Goal: Communication & Community: Share content

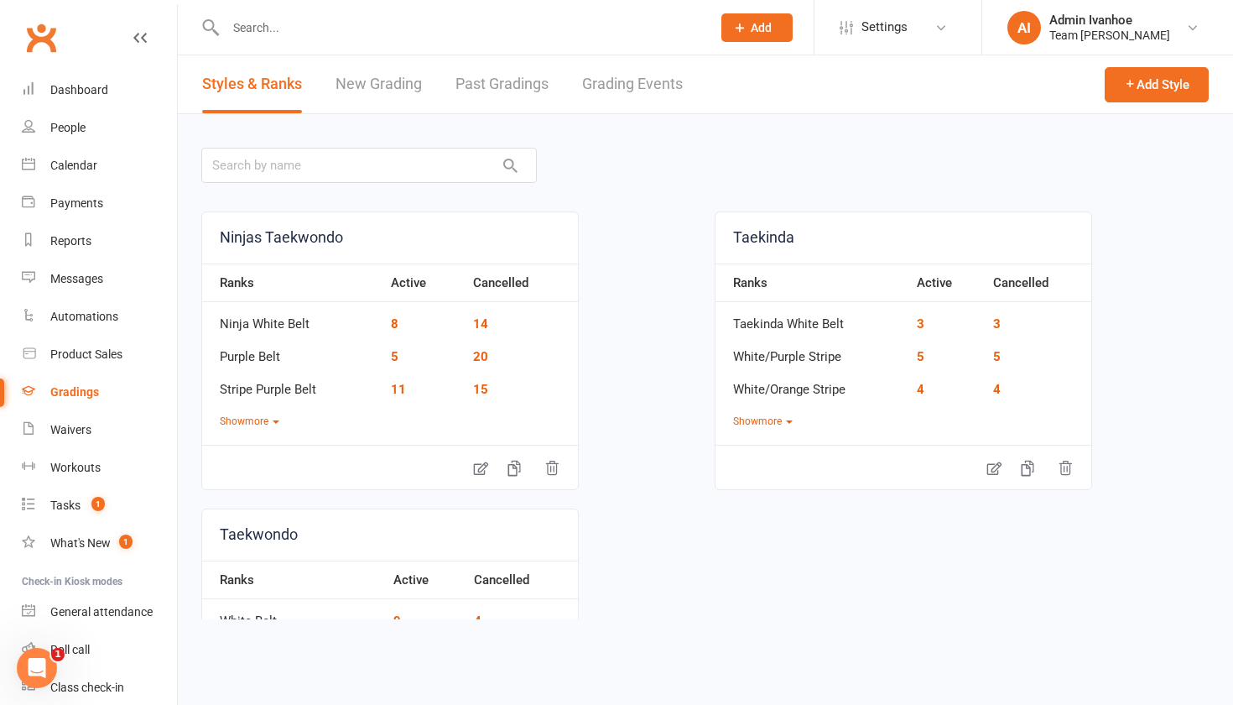
click at [639, 90] on link "Grading Events" at bounding box center [632, 84] width 101 height 58
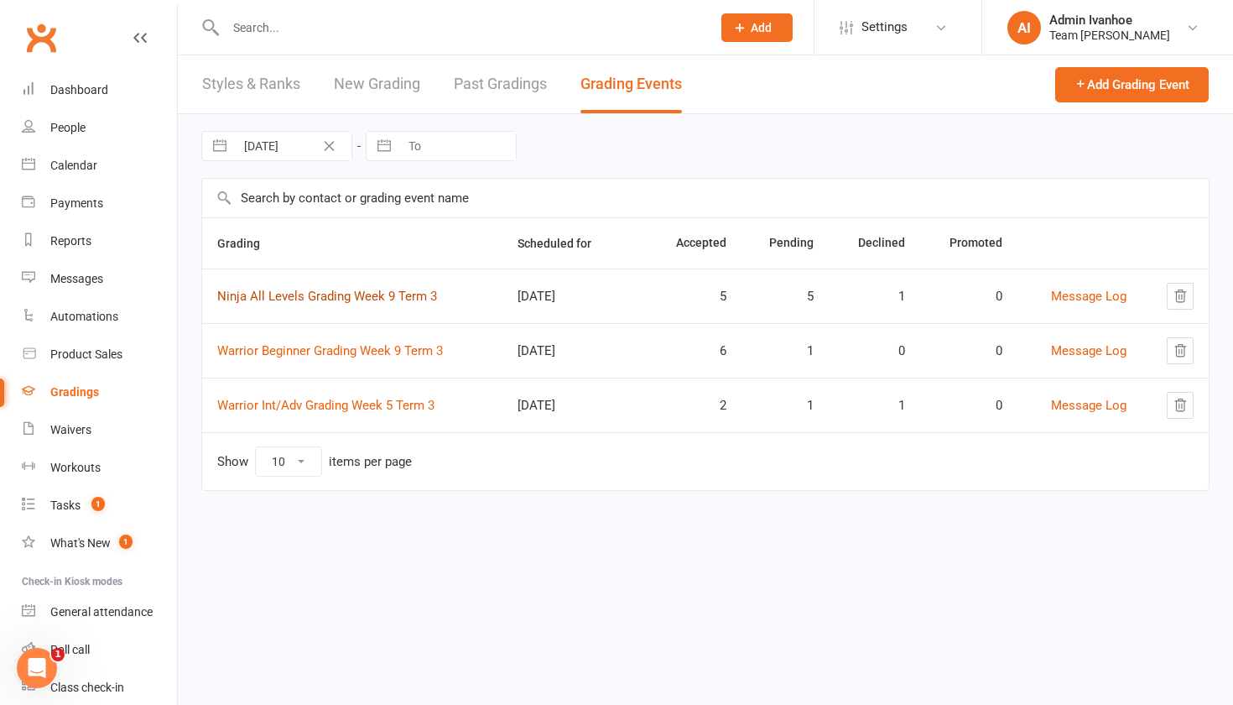
click at [311, 300] on link "Ninja All Levels Grading Week 9 Term 3" at bounding box center [327, 296] width 220 height 15
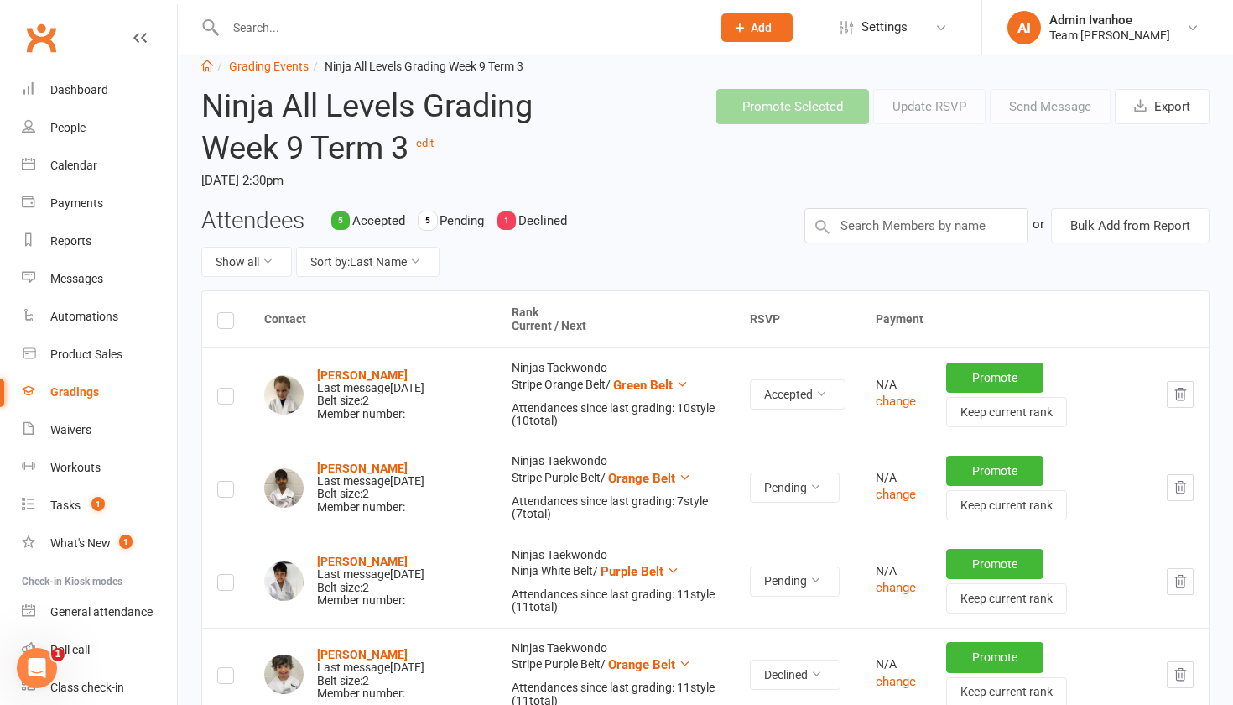
scroll to position [36, 0]
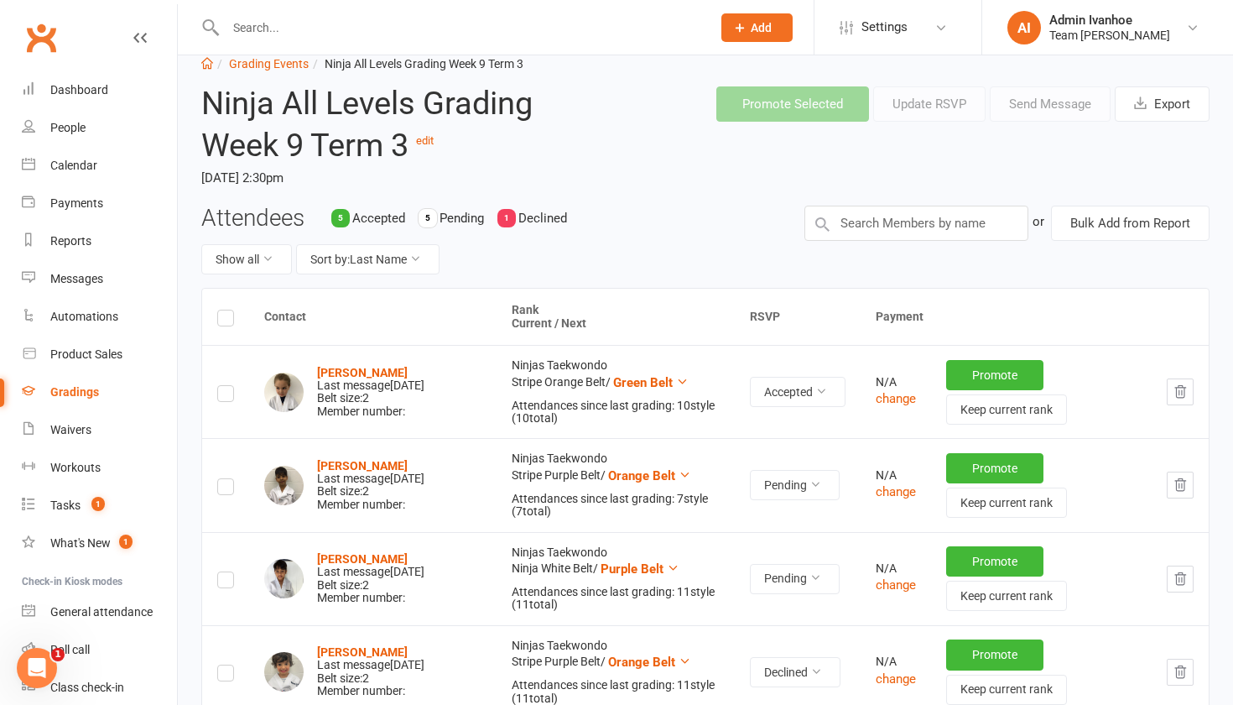
click at [221, 489] on label at bounding box center [225, 489] width 17 height 0
click at [221, 479] on input "checkbox" at bounding box center [225, 479] width 17 height 0
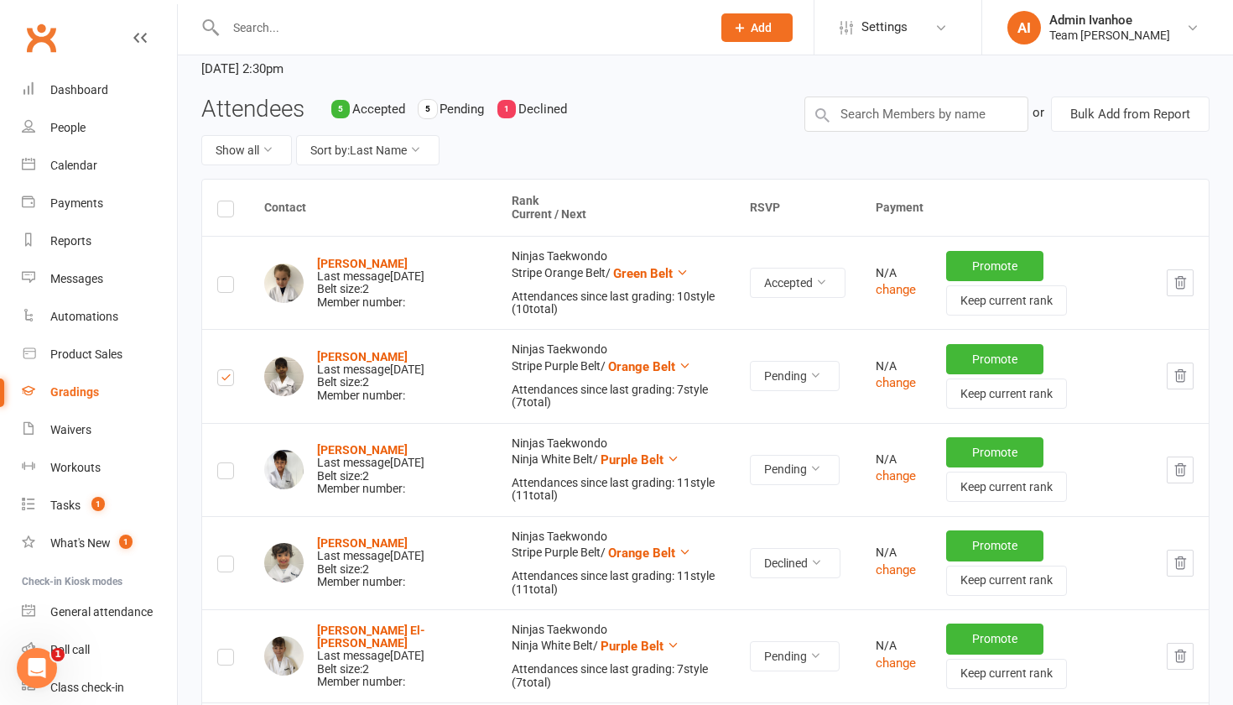
scroll to position [153, 0]
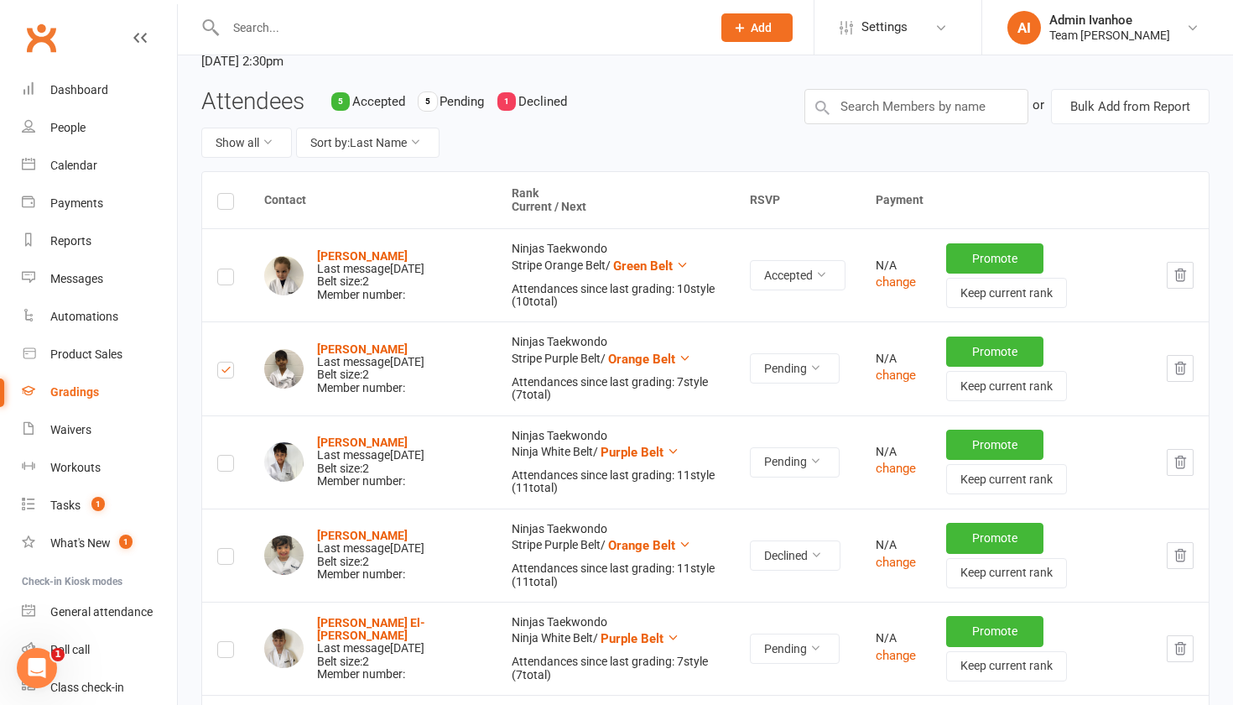
click at [226, 466] on label at bounding box center [225, 466] width 17 height 0
click at [226, 456] on input "checkbox" at bounding box center [225, 456] width 17 height 0
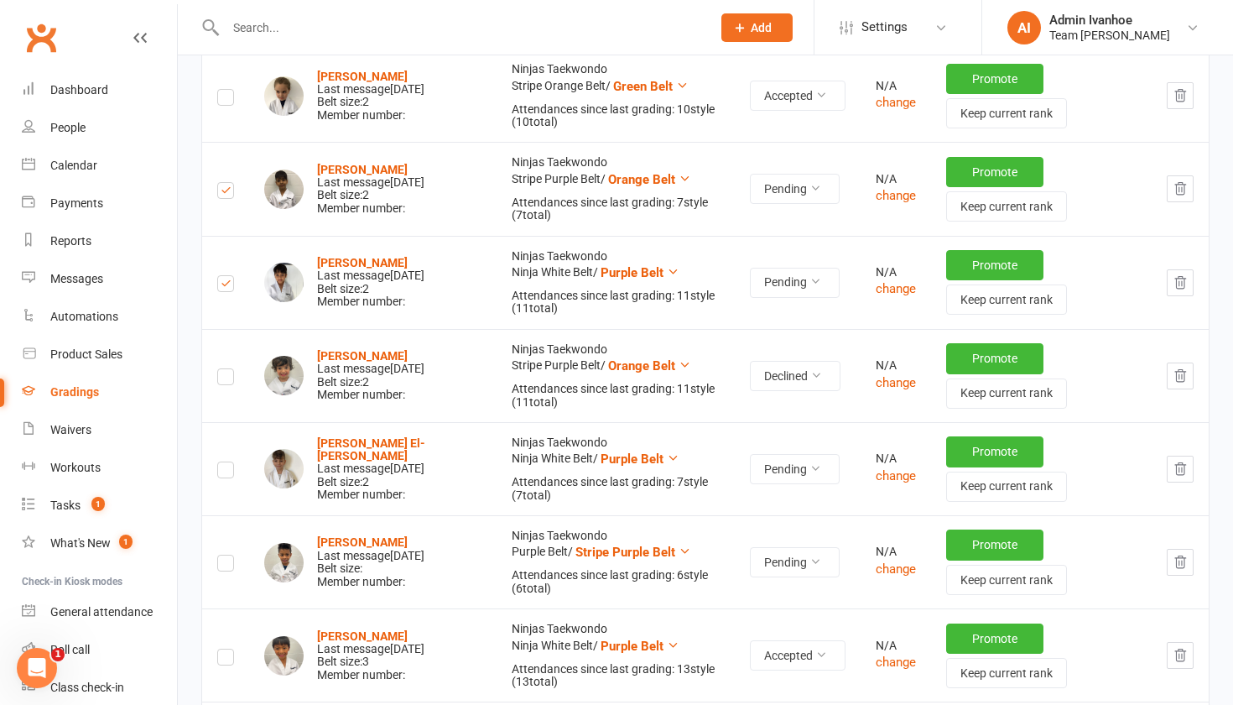
scroll to position [334, 0]
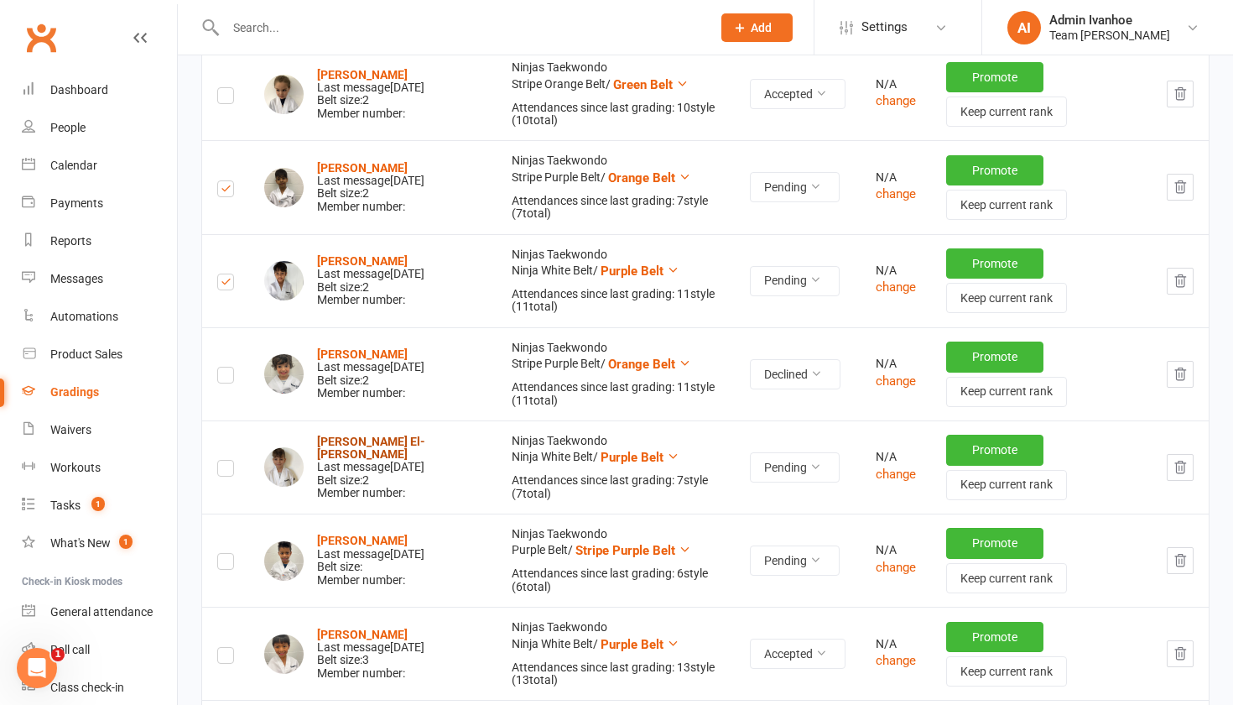
click at [331, 446] on strong "[PERSON_NAME] El-[PERSON_NAME]" at bounding box center [371, 448] width 108 height 26
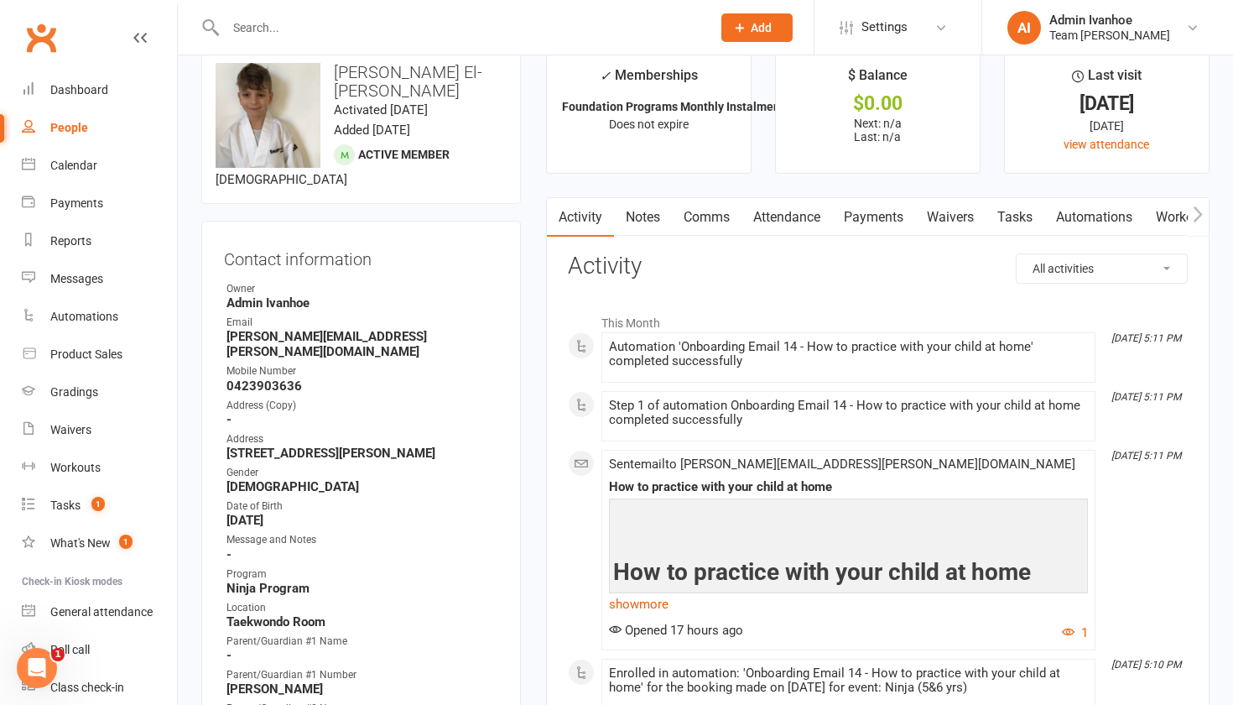
scroll to position [13, 0]
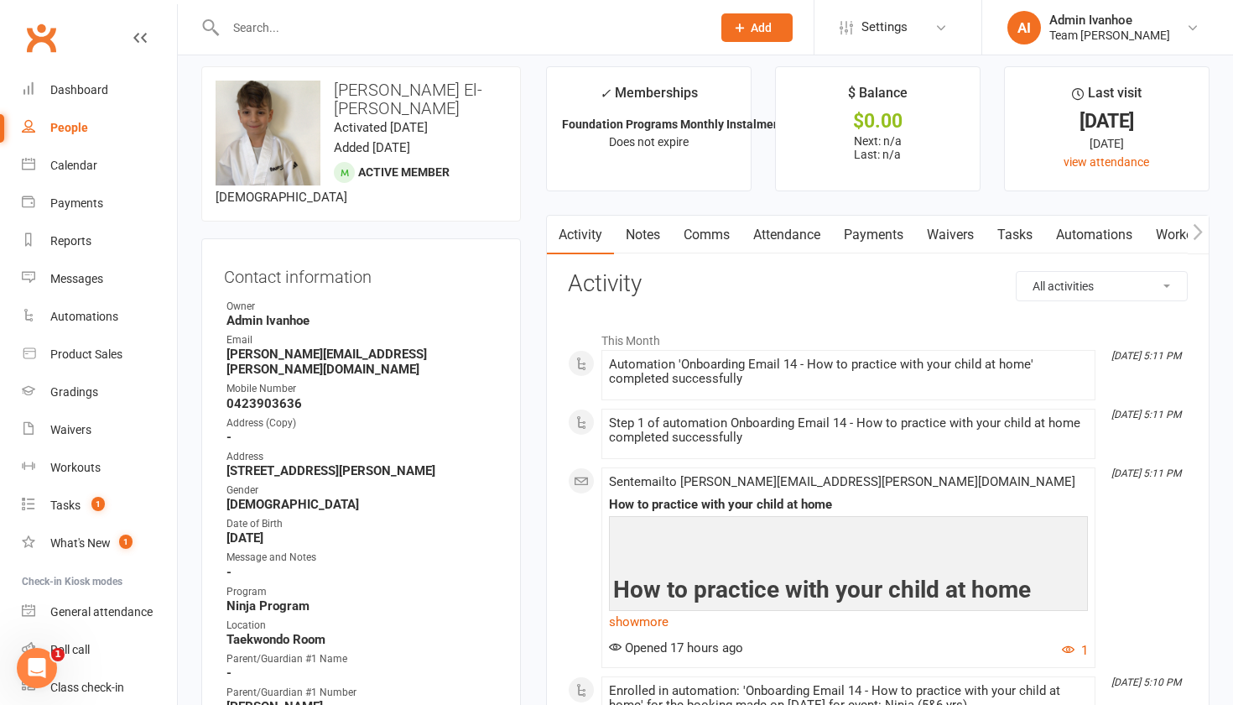
click at [700, 240] on link "Comms" at bounding box center [707, 235] width 70 height 39
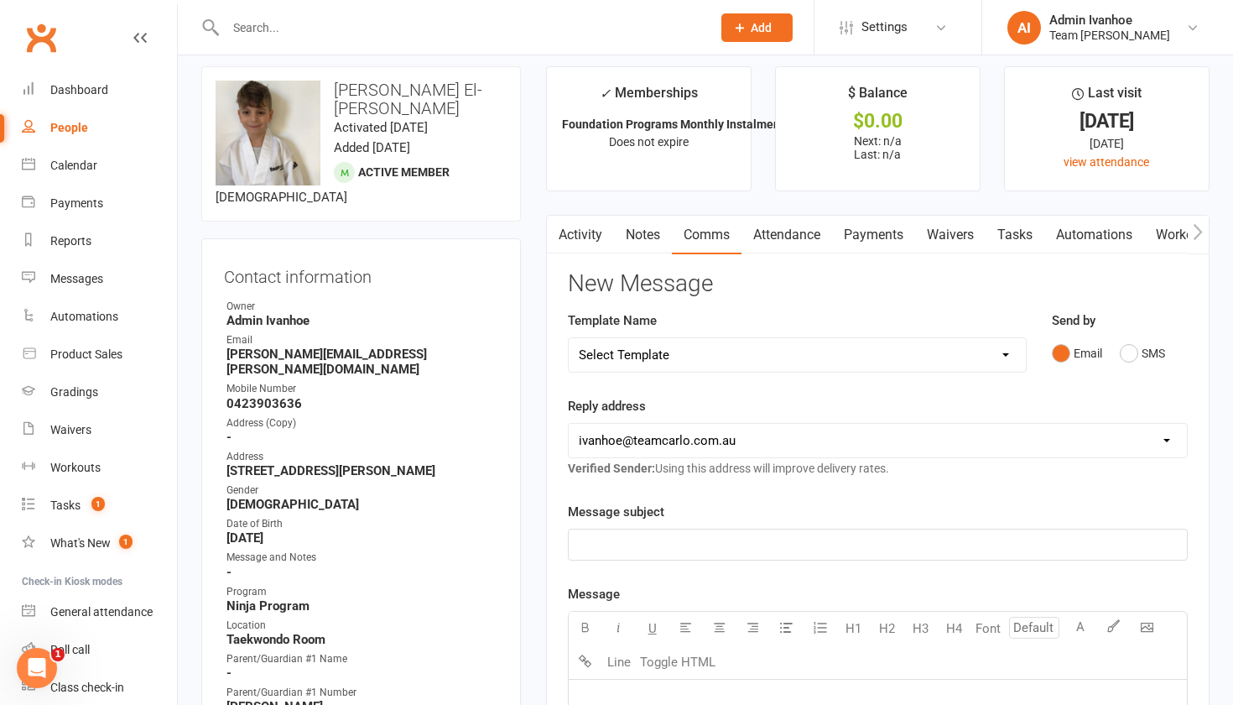
click at [643, 548] on p "﻿" at bounding box center [878, 545] width 598 height 20
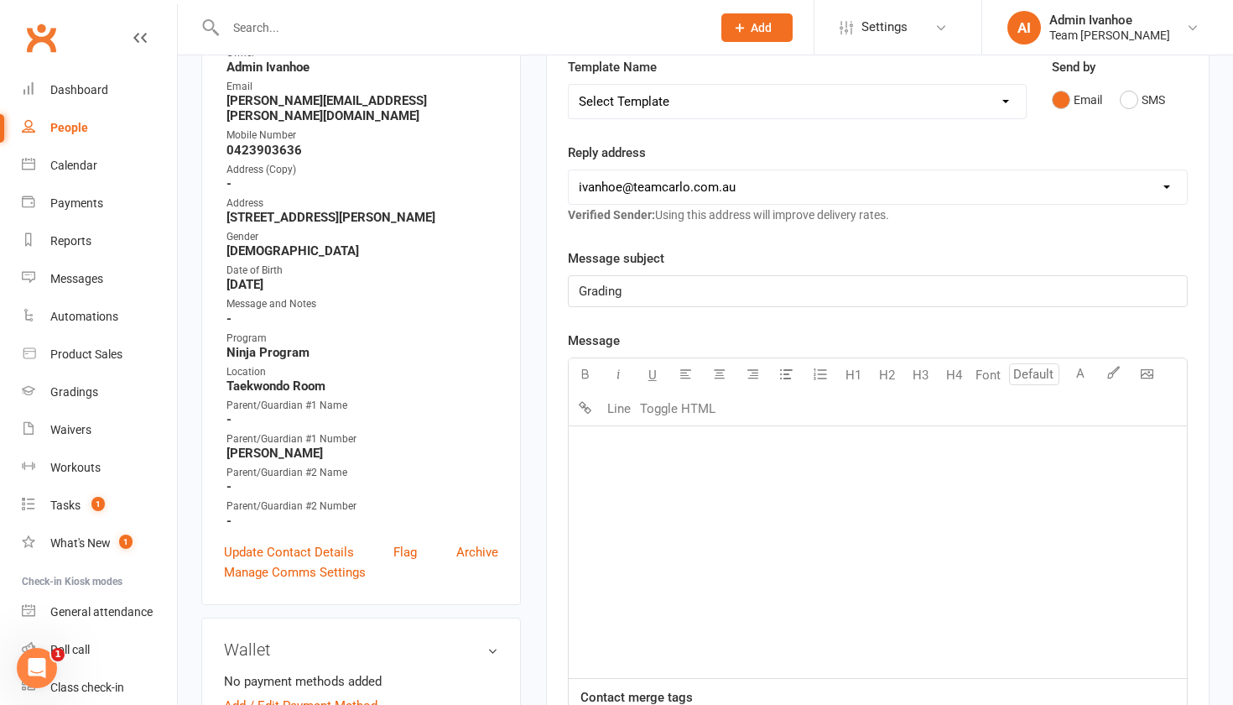
scroll to position [270, 0]
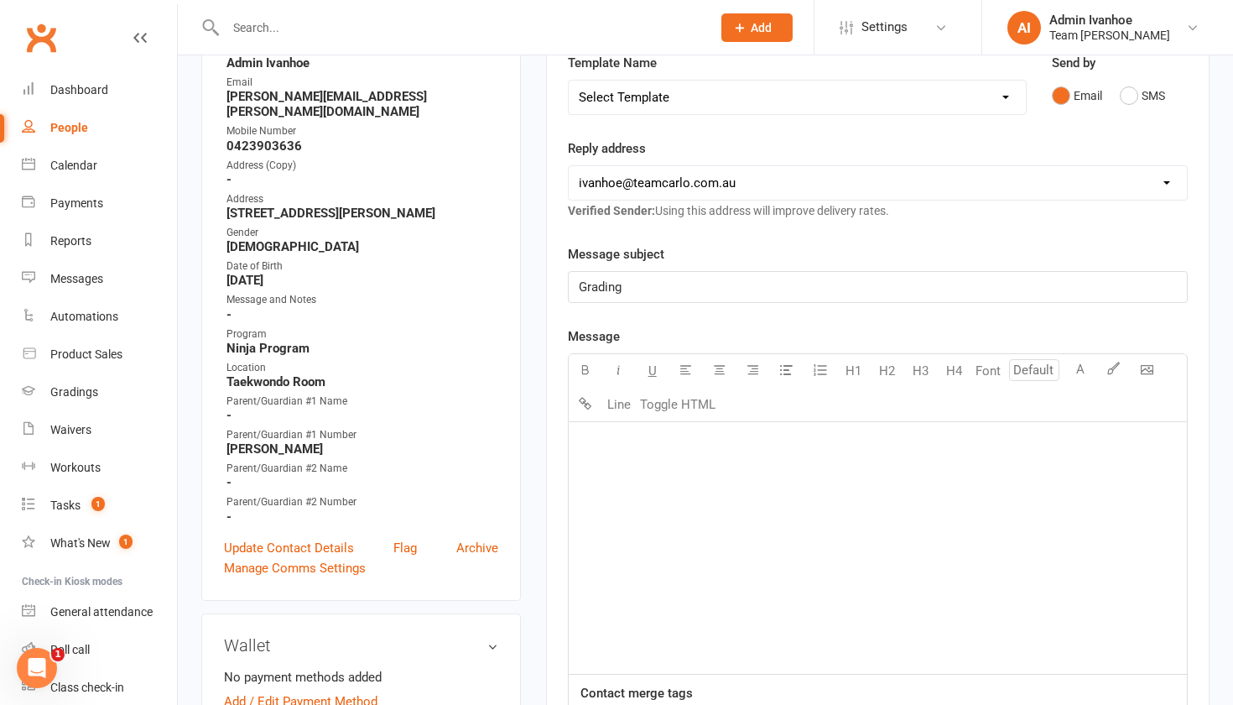
click at [638, 482] on div "﻿" at bounding box center [878, 548] width 618 height 252
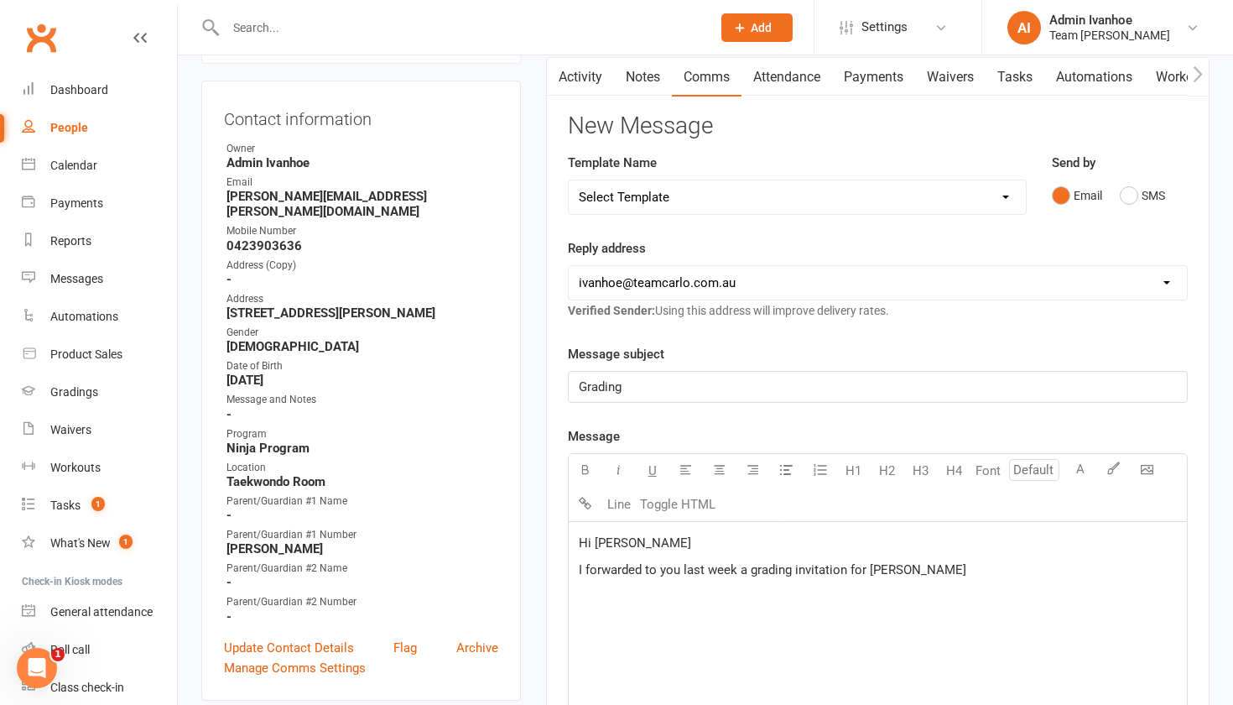
scroll to position [170, 0]
drag, startPoint x: 648, startPoint y: 498, endPoint x: 718, endPoint y: 588, distance: 114.1
click at [718, 588] on span "I forwarded to you last week a grading invitation for [PERSON_NAME]. As you may…" at bounding box center [867, 580] width 576 height 35
click at [758, 594] on span "I forwarded to you last week a grading invitation for [PERSON_NAME]. As you may…" at bounding box center [867, 580] width 576 height 35
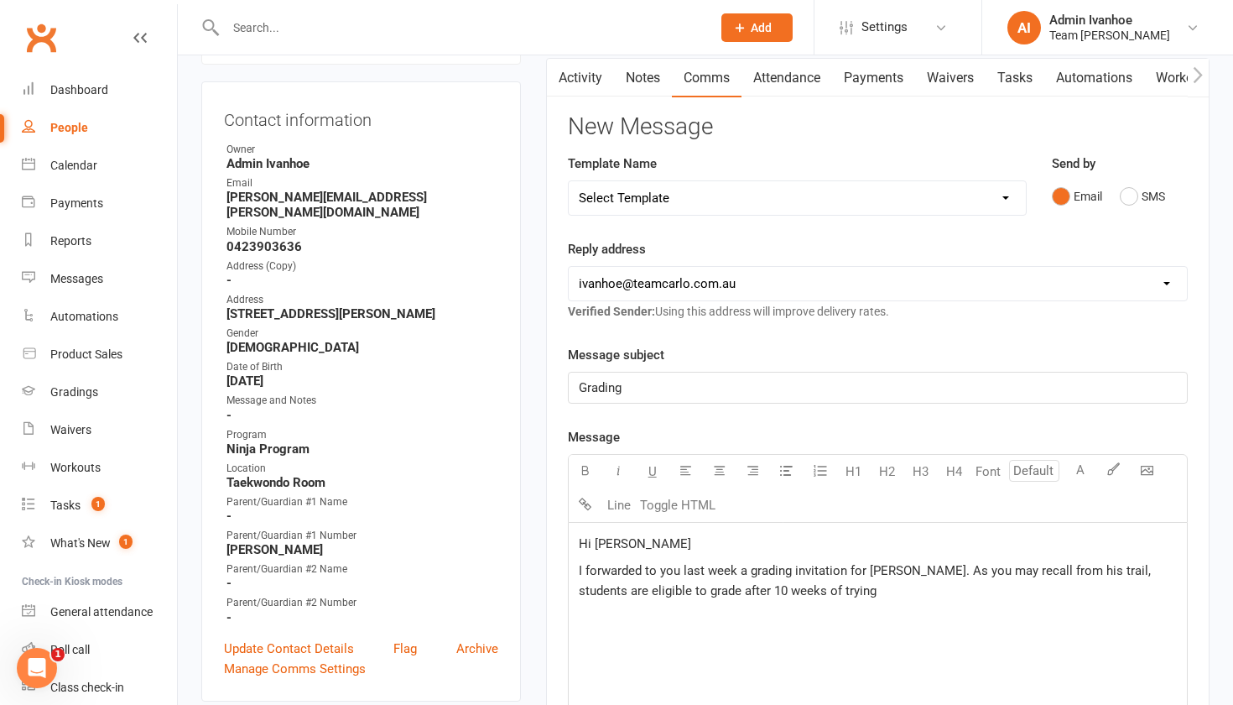
click at [785, 589] on span "I forwarded to you last week a grading invitation for [PERSON_NAME]. As you may…" at bounding box center [867, 580] width 576 height 35
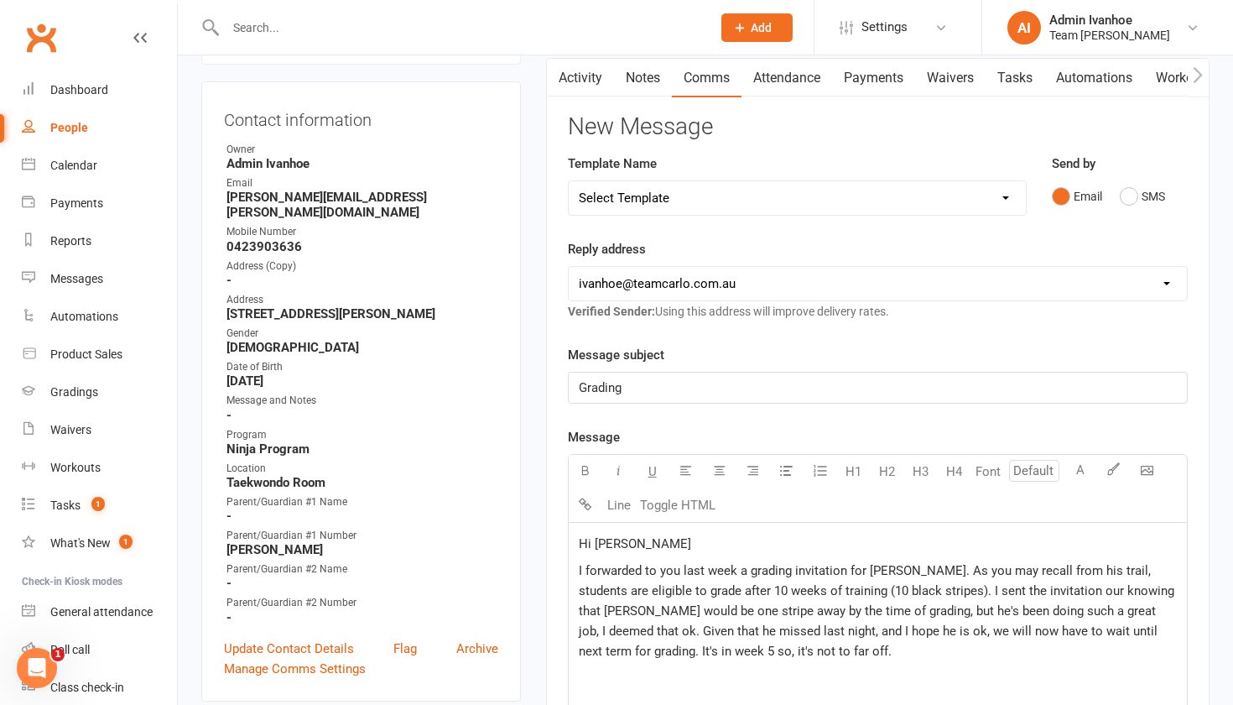
scroll to position [519, 0]
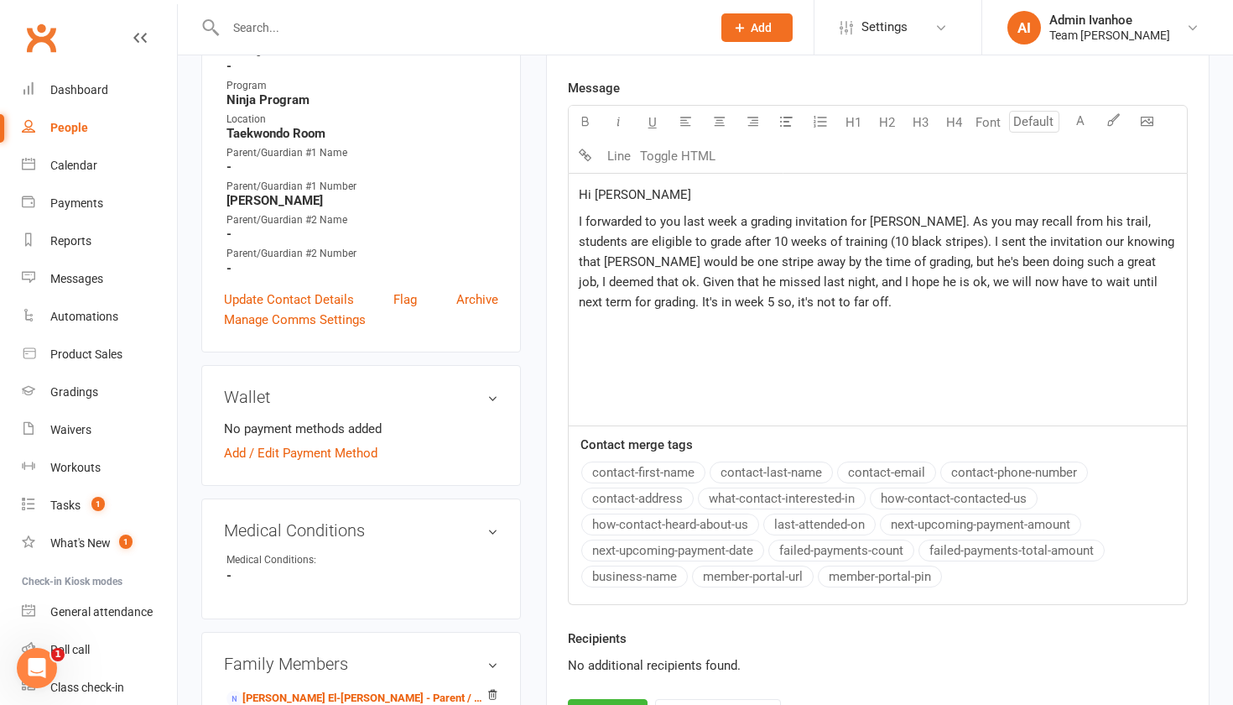
click at [1046, 242] on span "I forwarded to you last week a grading invitation for [PERSON_NAME]. As you may…" at bounding box center [878, 262] width 599 height 96
click at [751, 303] on p "I forwarded to you last week a grading invitation for [PERSON_NAME]. As you may…" at bounding box center [878, 261] width 598 height 101
click at [866, 325] on span "If you wanted to discuss this, please give me a call and I'd be happy to explain" at bounding box center [796, 328] width 435 height 15
click at [1134, 330] on p "If you wanted to discuss this, please give me a call on [PHONE_NUMBER] and I'd …" at bounding box center [878, 328] width 598 height 20
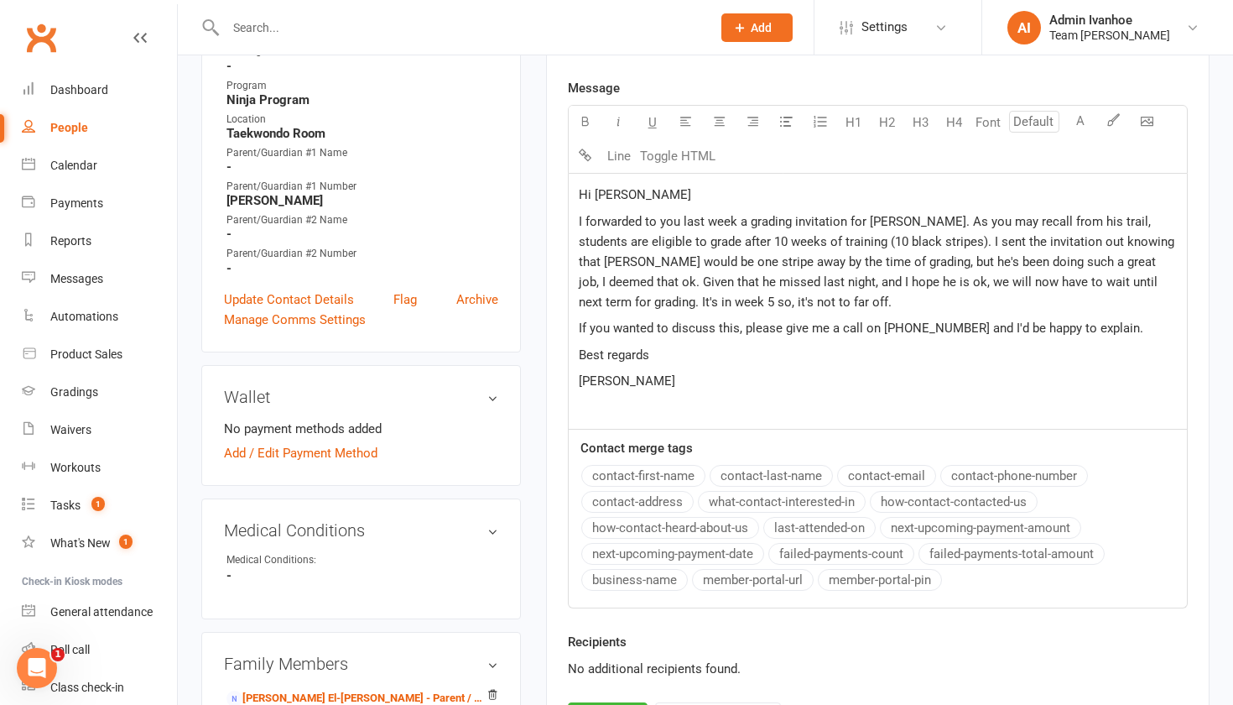
click at [762, 300] on p "I forwarded to you last week a grading invitation for [PERSON_NAME]. As you may…" at bounding box center [878, 261] width 598 height 101
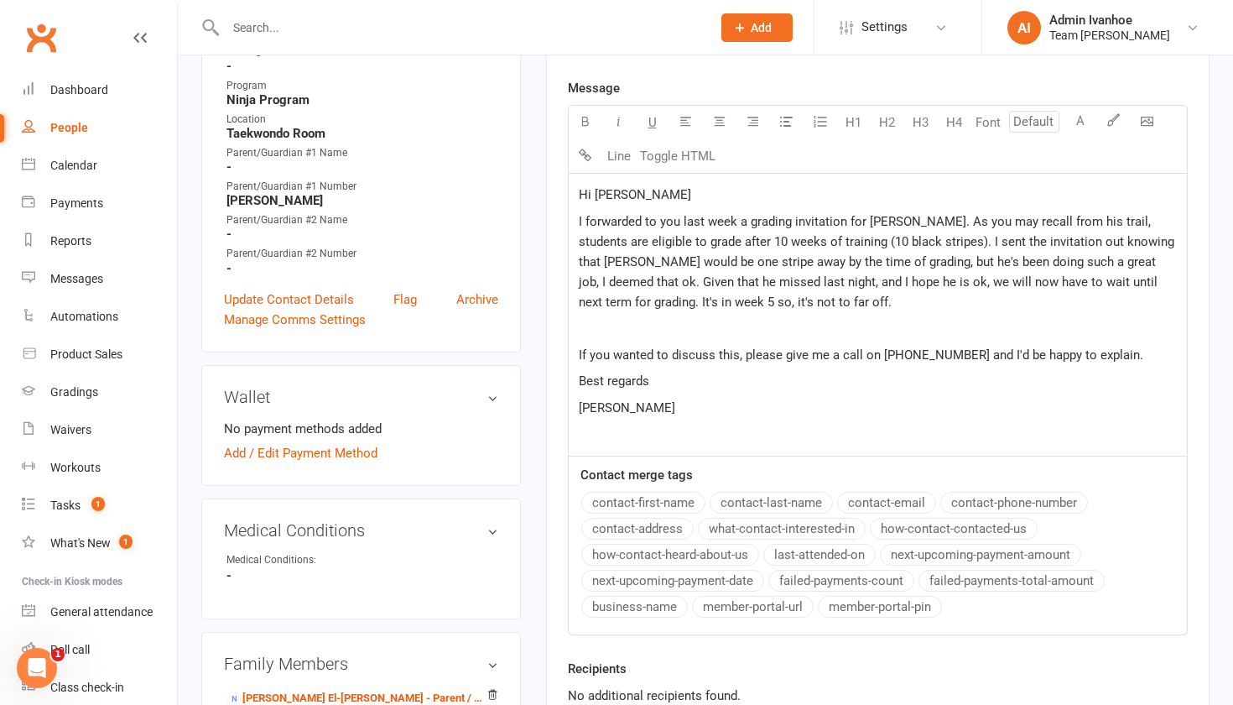
click at [1114, 354] on p "If you wanted to discuss this, please give me a call on [PHONE_NUMBER] and I'd …" at bounding box center [878, 355] width 598 height 20
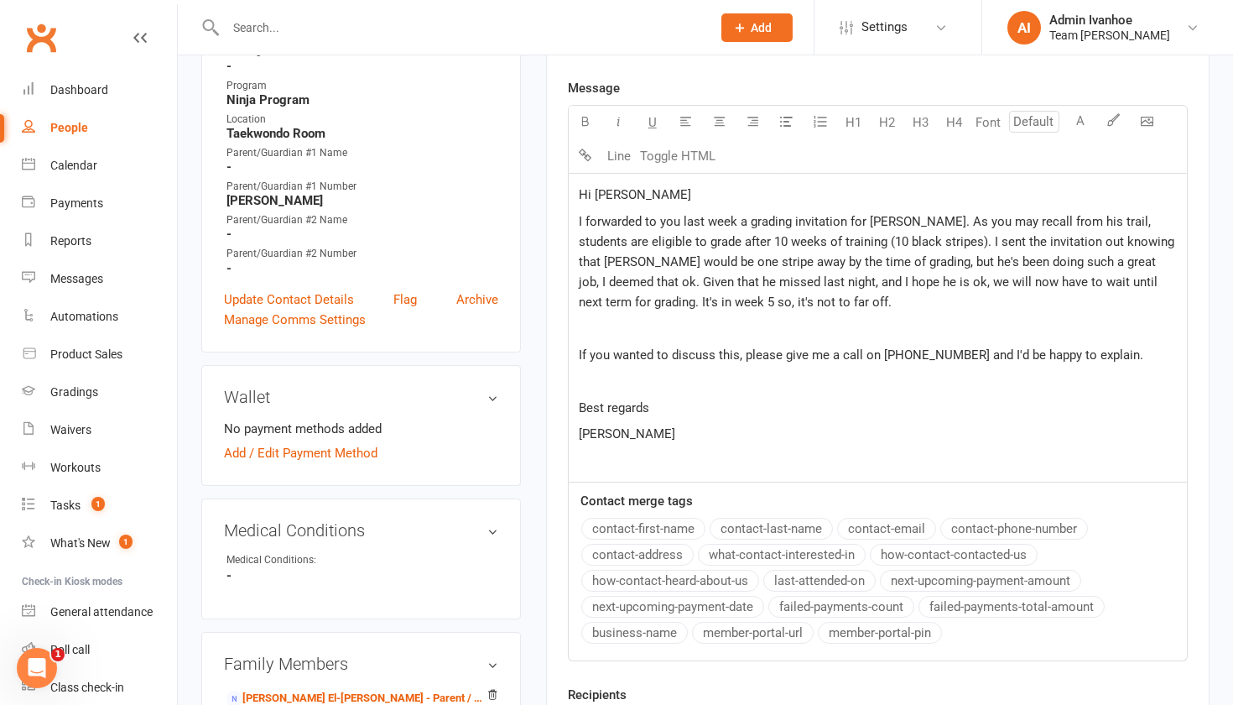
click at [704, 305] on span "I forwarded to you last week a grading invitation for [PERSON_NAME]. As you may…" at bounding box center [878, 262] width 599 height 96
click at [649, 185] on p "Hi [PERSON_NAME]" at bounding box center [878, 195] width 598 height 20
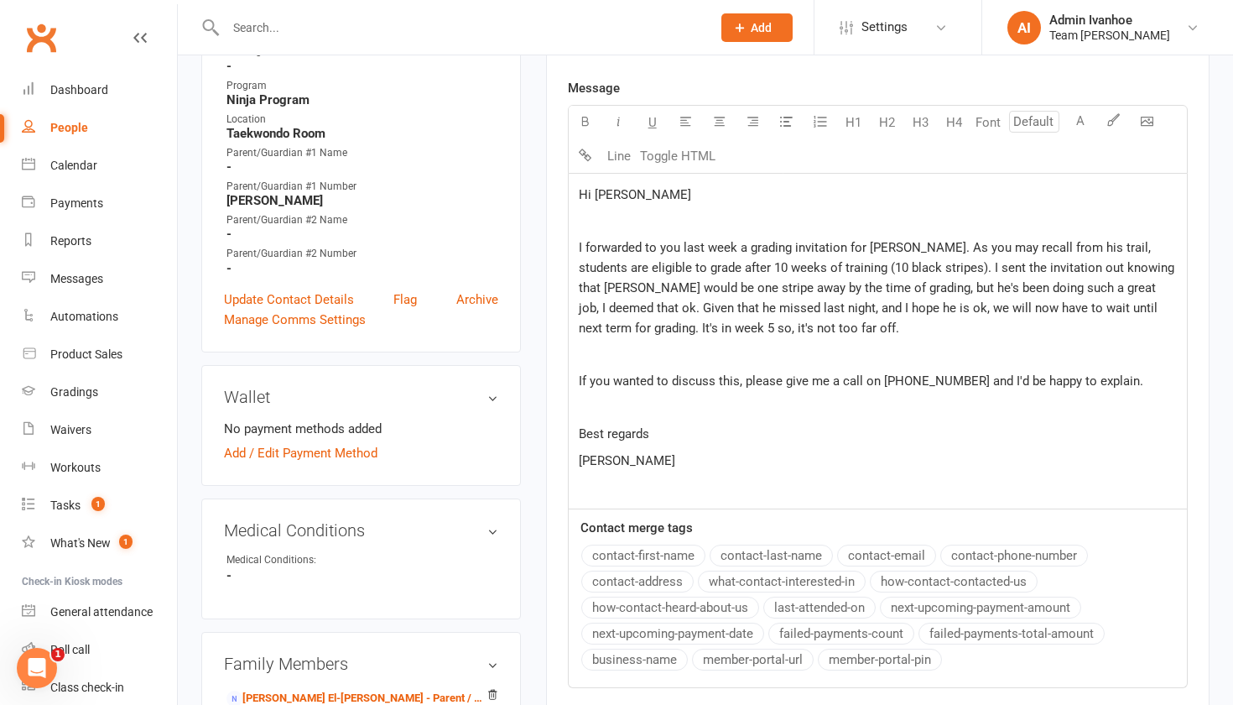
click at [1059, 248] on span "I forwarded to you last week a grading invitation for [PERSON_NAME]. As you may…" at bounding box center [878, 288] width 599 height 96
click at [752, 308] on span "I forwarded to you last week a grading invitation for [PERSON_NAME]. As you may…" at bounding box center [878, 288] width 599 height 96
click at [836, 310] on span "I forwarded to you last week a grading invitation for [PERSON_NAME]. As you may…" at bounding box center [878, 288] width 599 height 96
click at [836, 309] on span "I forwarded to you last week a grading invitation for [PERSON_NAME]. As you may…" at bounding box center [878, 288] width 599 height 96
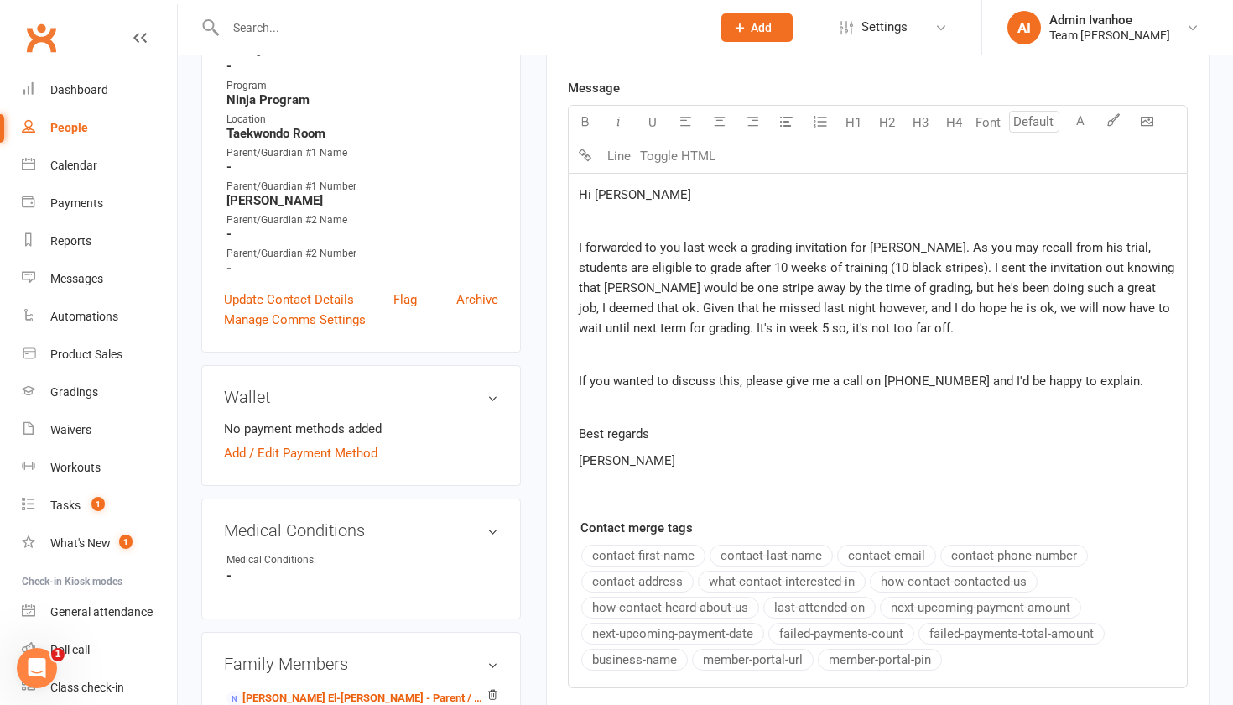
click at [720, 331] on span "I forwarded to you last week a grading invitation for [PERSON_NAME]. As you may…" at bounding box center [878, 288] width 599 height 96
click at [859, 289] on span "I forwarded to you last week a grading invitation for [PERSON_NAME]. As you may…" at bounding box center [878, 288] width 599 height 96
click at [861, 290] on span "I forwarded to you last week a grading invitation for [PERSON_NAME]. As you may…" at bounding box center [878, 288] width 599 height 96
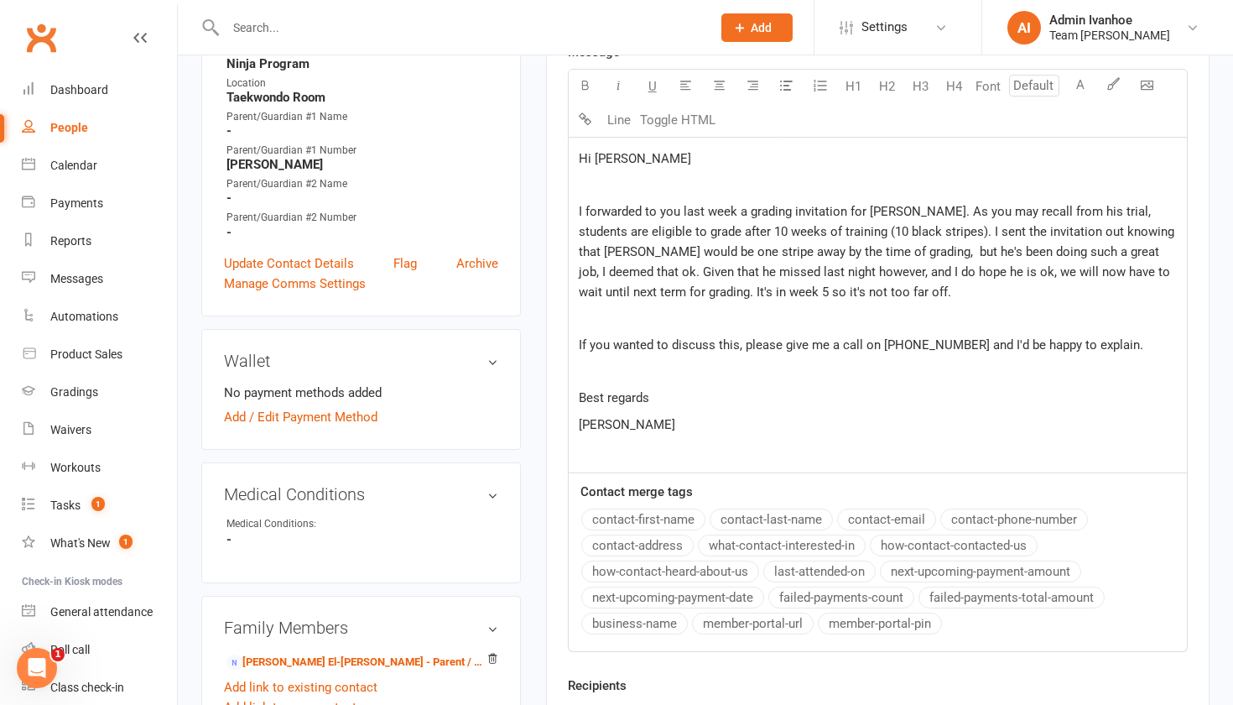
scroll to position [847, 0]
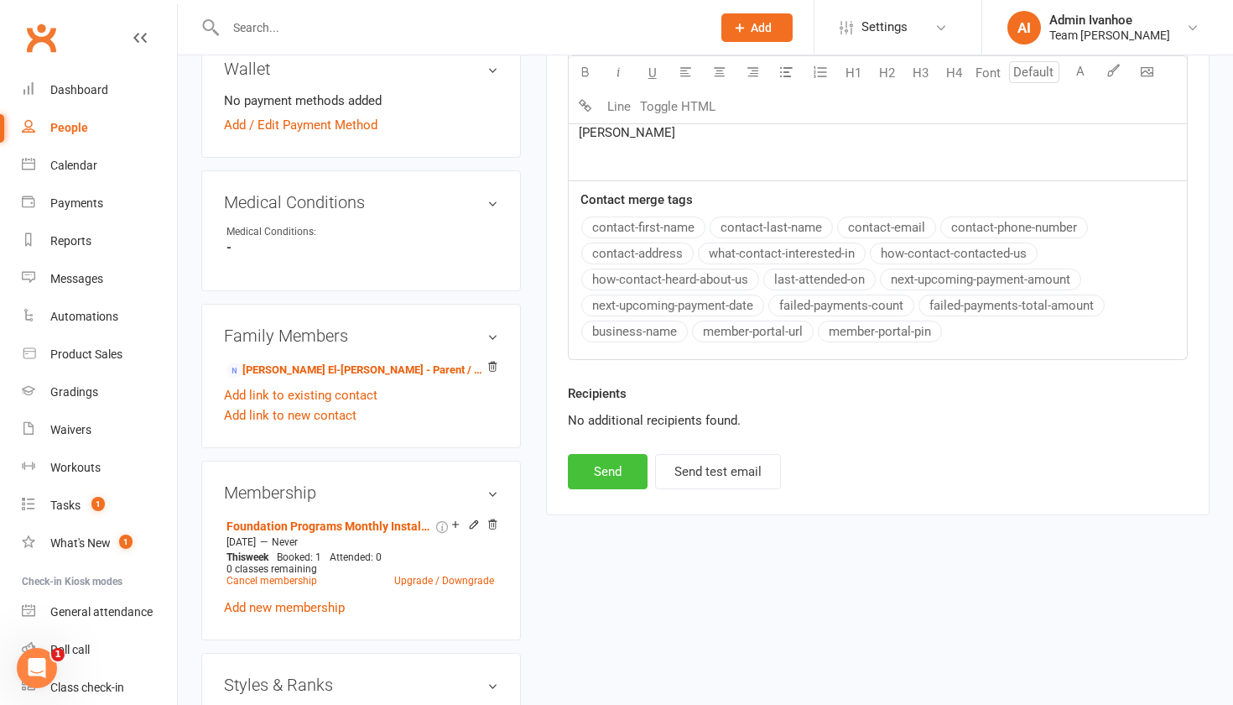
click at [595, 479] on button "Send" at bounding box center [608, 471] width 80 height 35
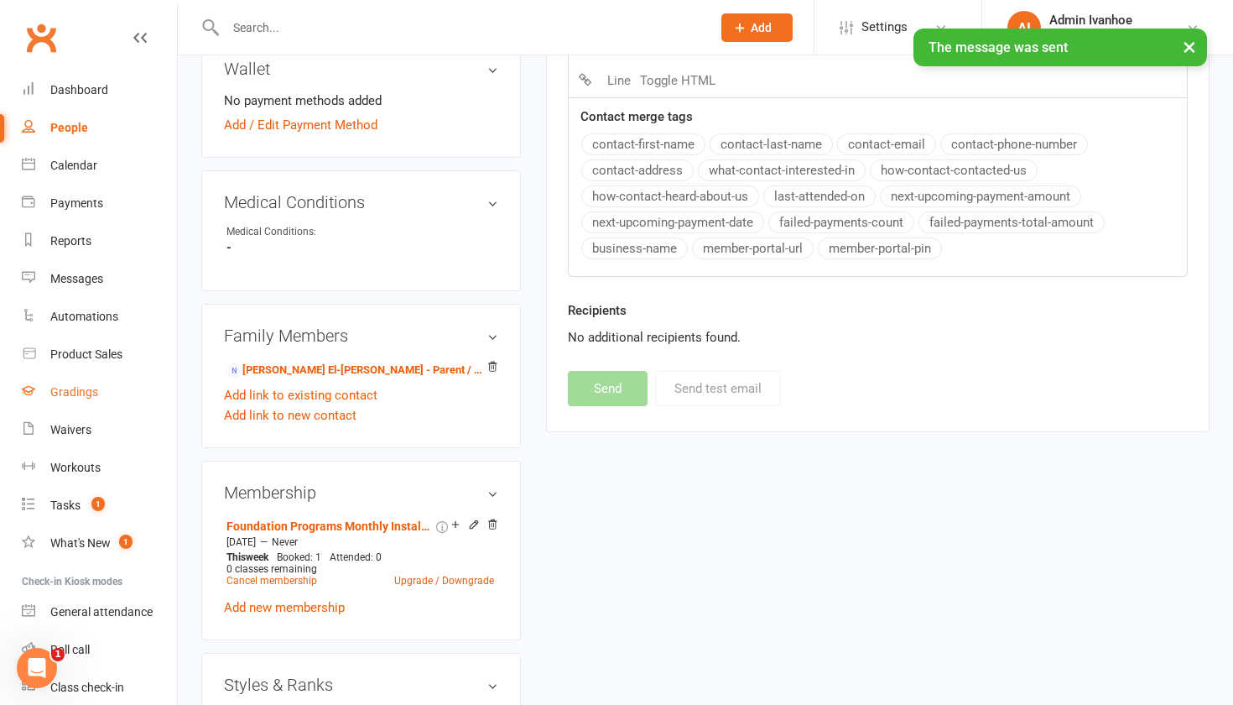
click at [75, 391] on div "Gradings" at bounding box center [74, 391] width 48 height 13
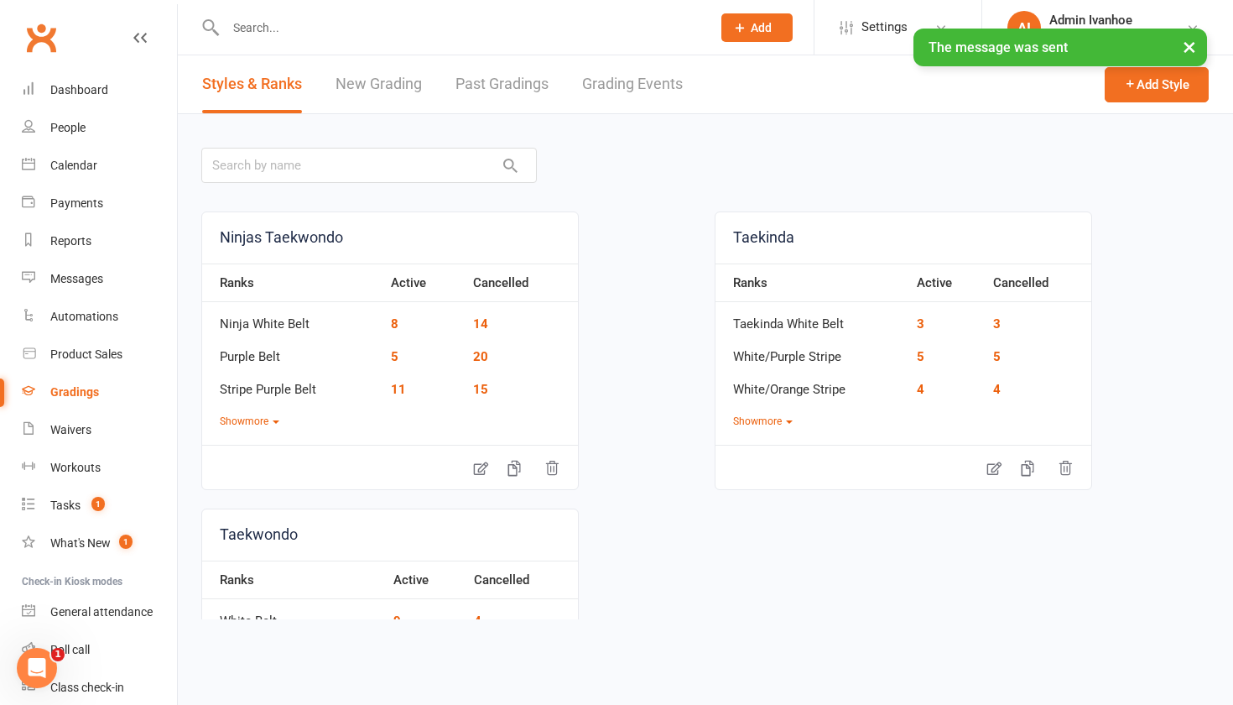
click at [644, 78] on link "Grading Events" at bounding box center [632, 84] width 101 height 58
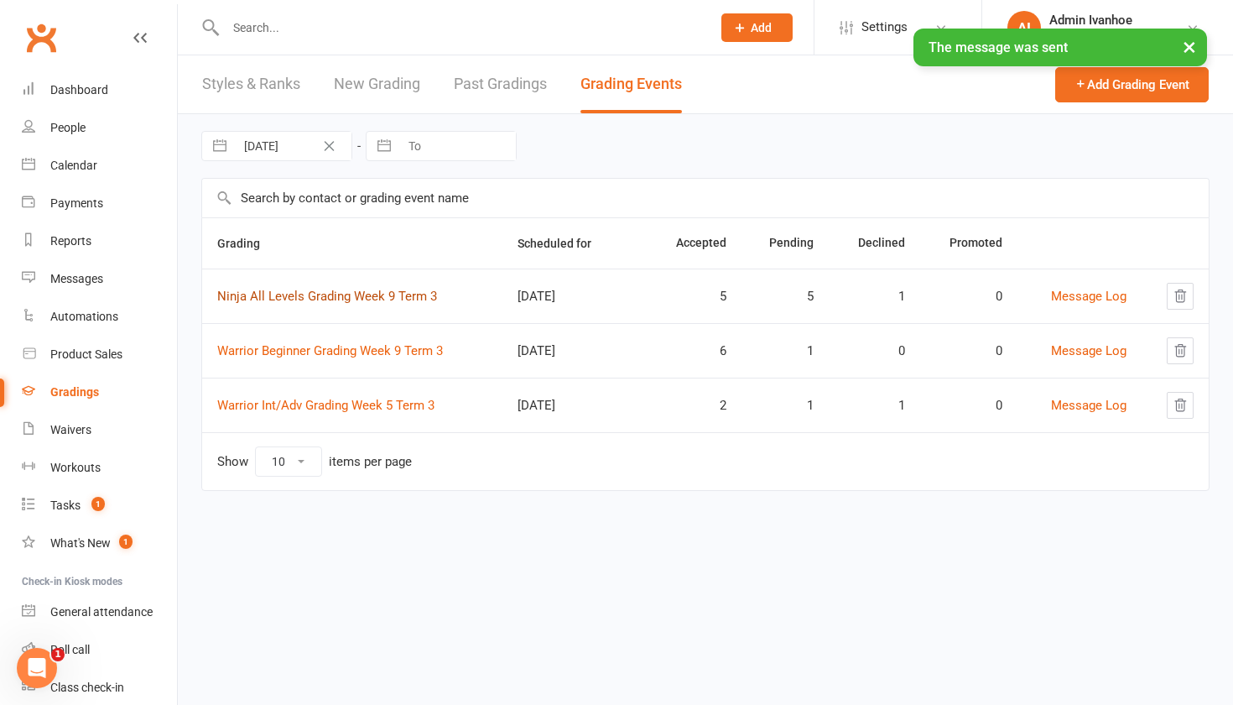
click at [246, 292] on link "Ninja All Levels Grading Week 9 Term 3" at bounding box center [327, 296] width 220 height 15
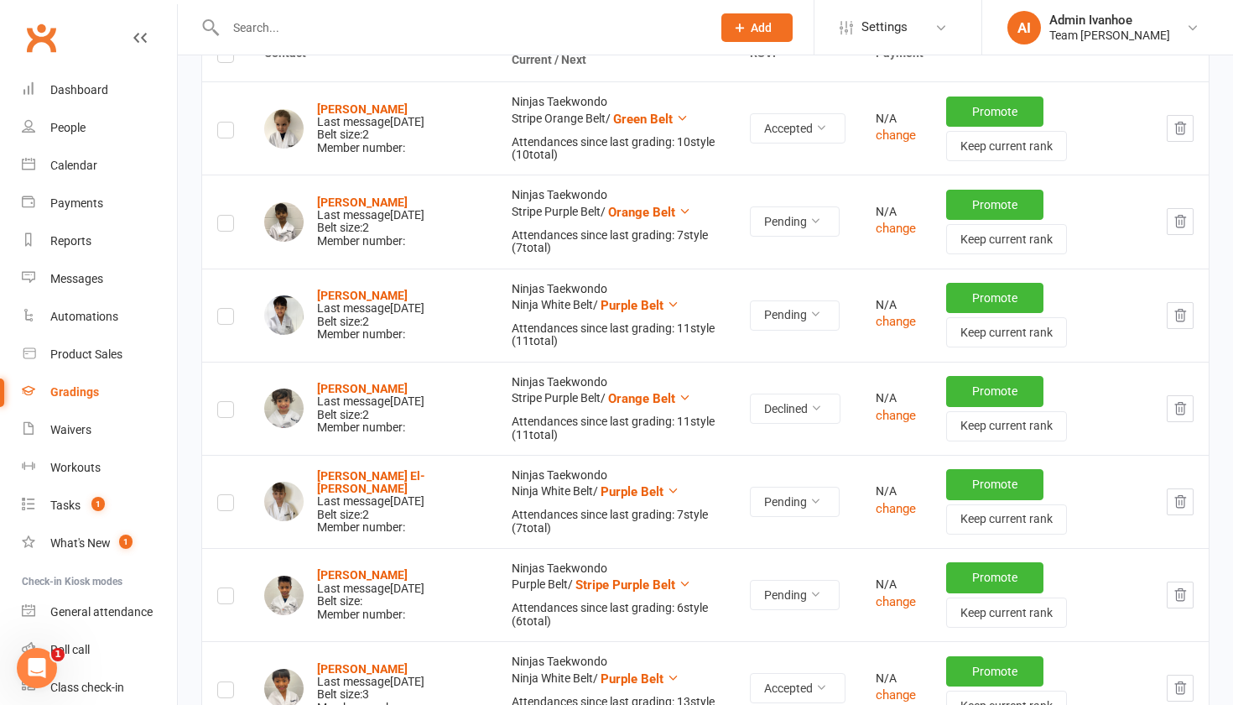
scroll to position [302, 0]
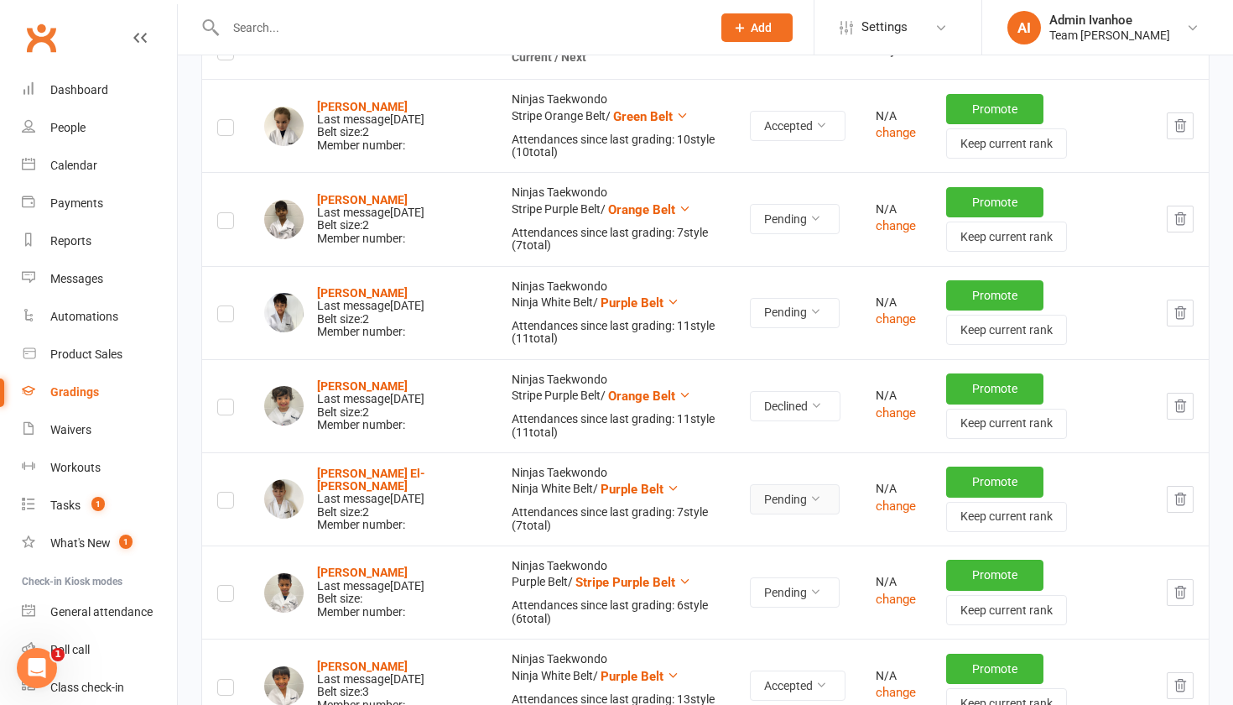
click at [813, 512] on button "Pending" at bounding box center [795, 499] width 90 height 30
click at [767, 568] on link "Declined" at bounding box center [750, 574] width 166 height 34
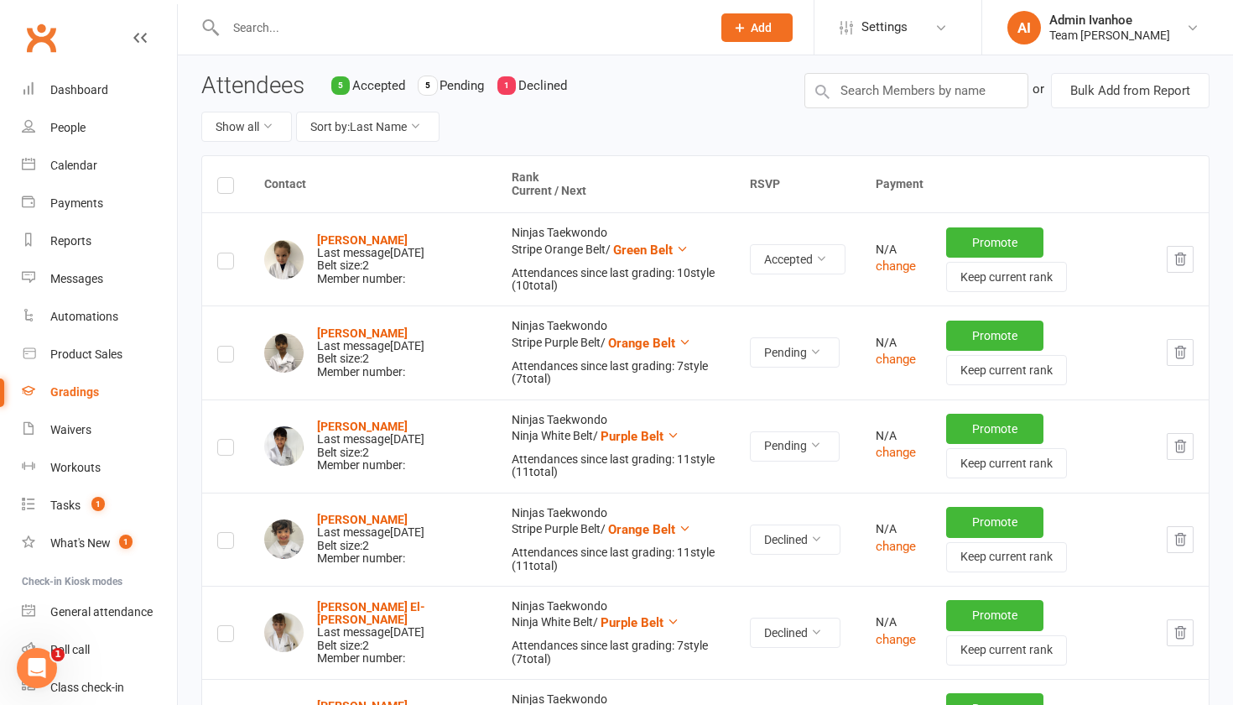
scroll to position [169, 0]
click at [224, 357] on label at bounding box center [225, 357] width 17 height 0
click at [224, 347] on input "checkbox" at bounding box center [225, 347] width 17 height 0
click at [221, 450] on label at bounding box center [225, 450] width 17 height 0
click at [221, 440] on input "checkbox" at bounding box center [225, 440] width 17 height 0
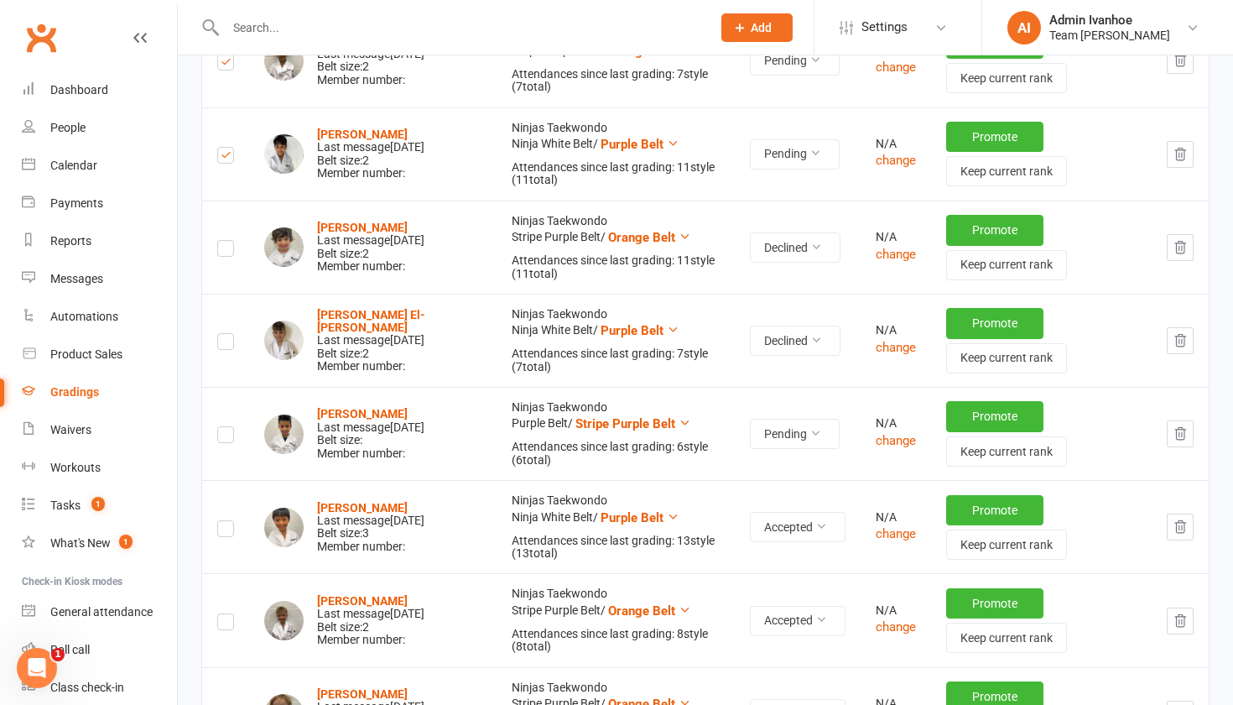
scroll to position [463, 0]
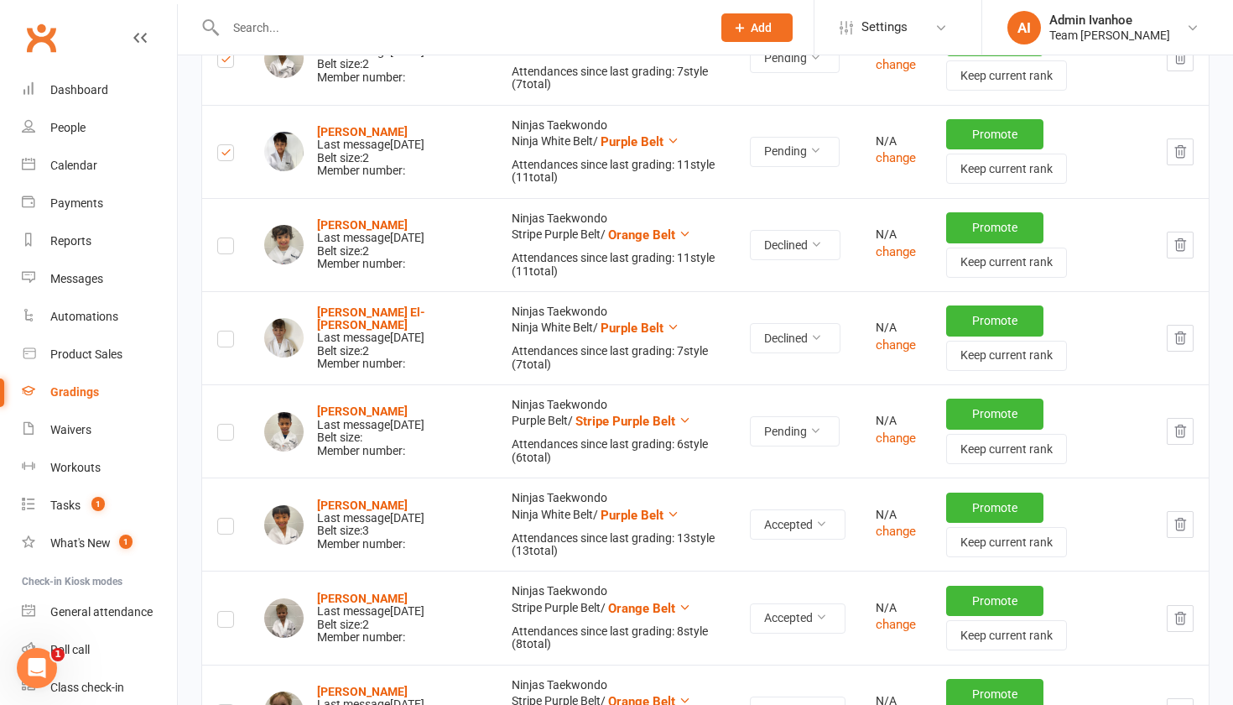
click at [224, 435] on label at bounding box center [225, 435] width 17 height 0
click at [224, 425] on input "checkbox" at bounding box center [225, 425] width 17 height 0
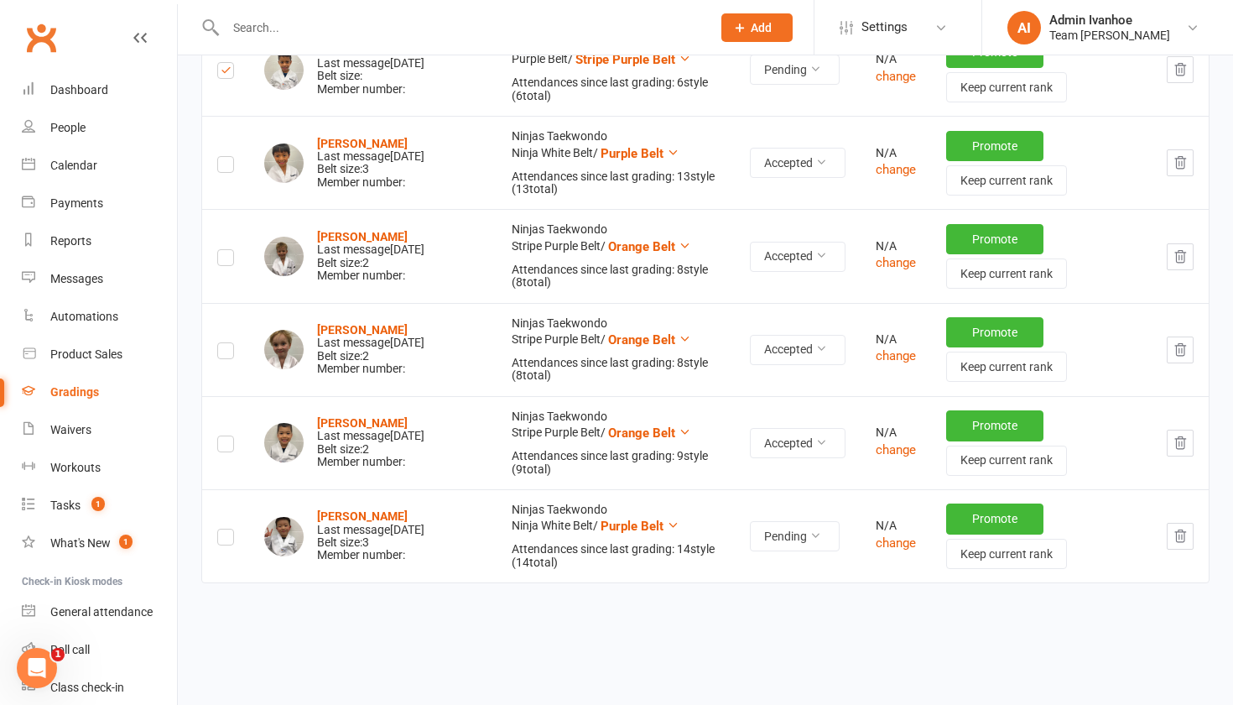
scroll to position [826, 0]
click at [230, 539] on label at bounding box center [225, 539] width 17 height 0
click at [230, 529] on input "checkbox" at bounding box center [225, 529] width 17 height 0
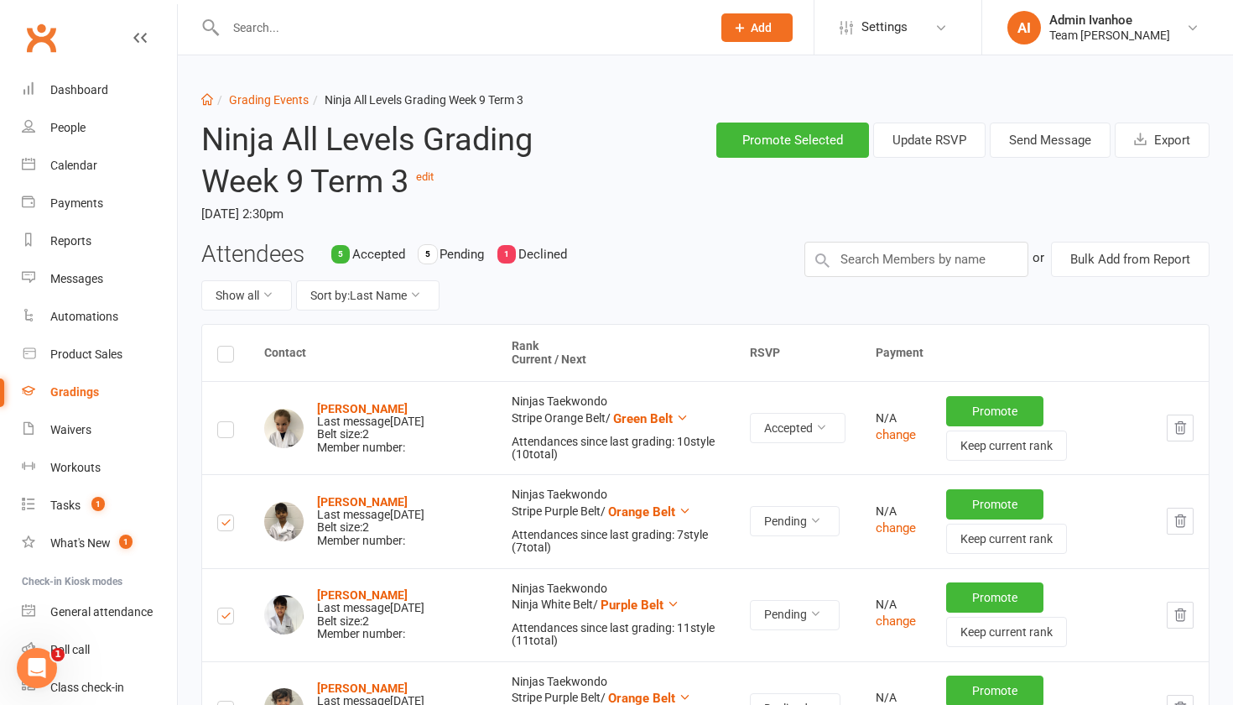
scroll to position [0, 0]
click at [1049, 138] on button "Send Message" at bounding box center [1050, 140] width 121 height 35
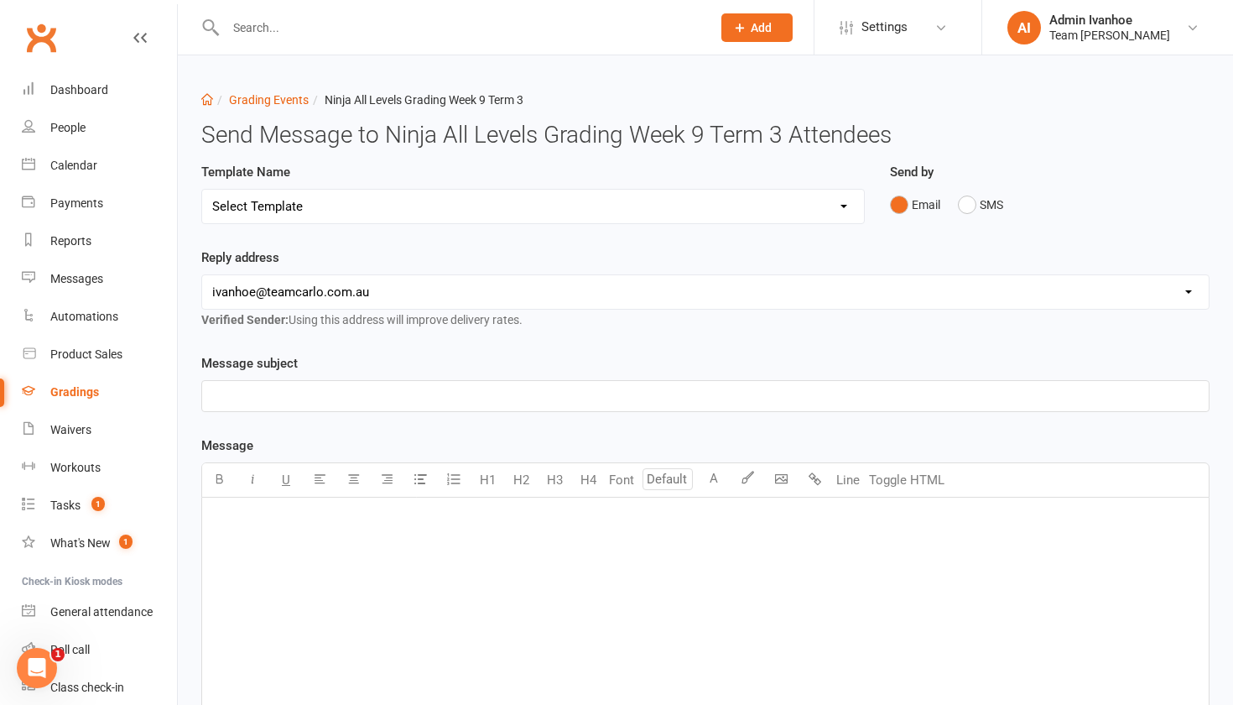
select select "22"
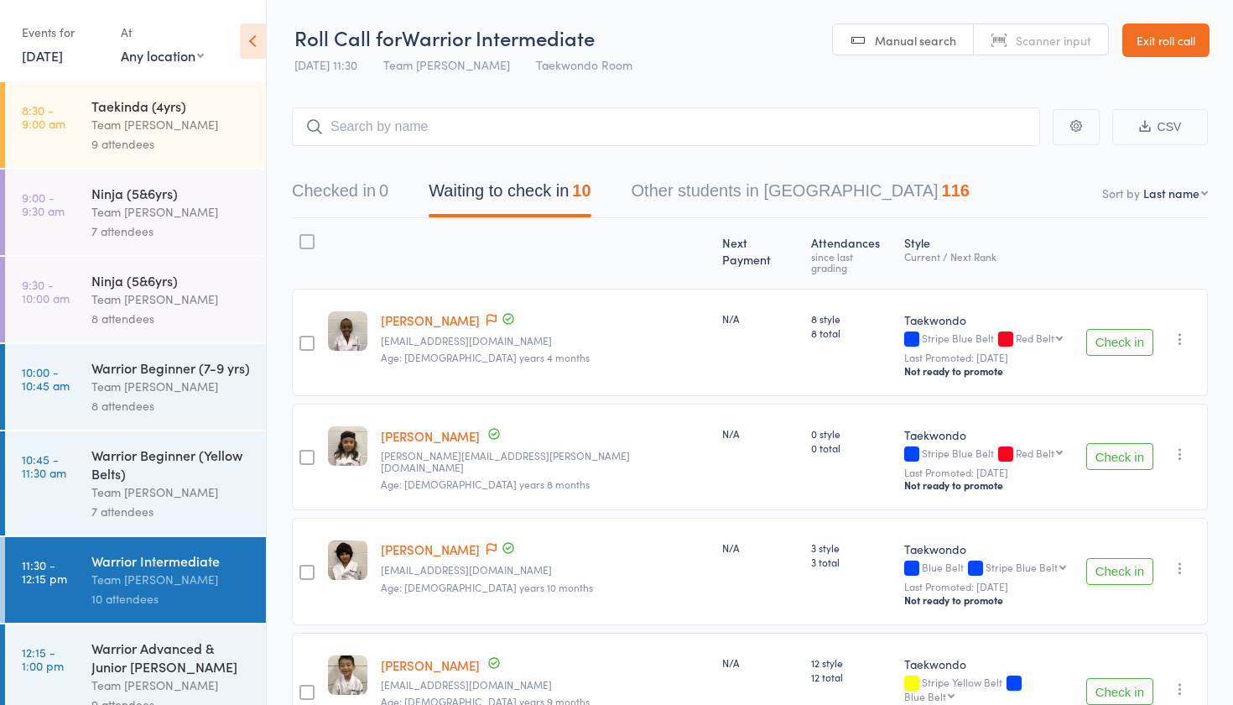
click at [1192, 39] on link "Exit roll call" at bounding box center [1166, 40] width 87 height 34
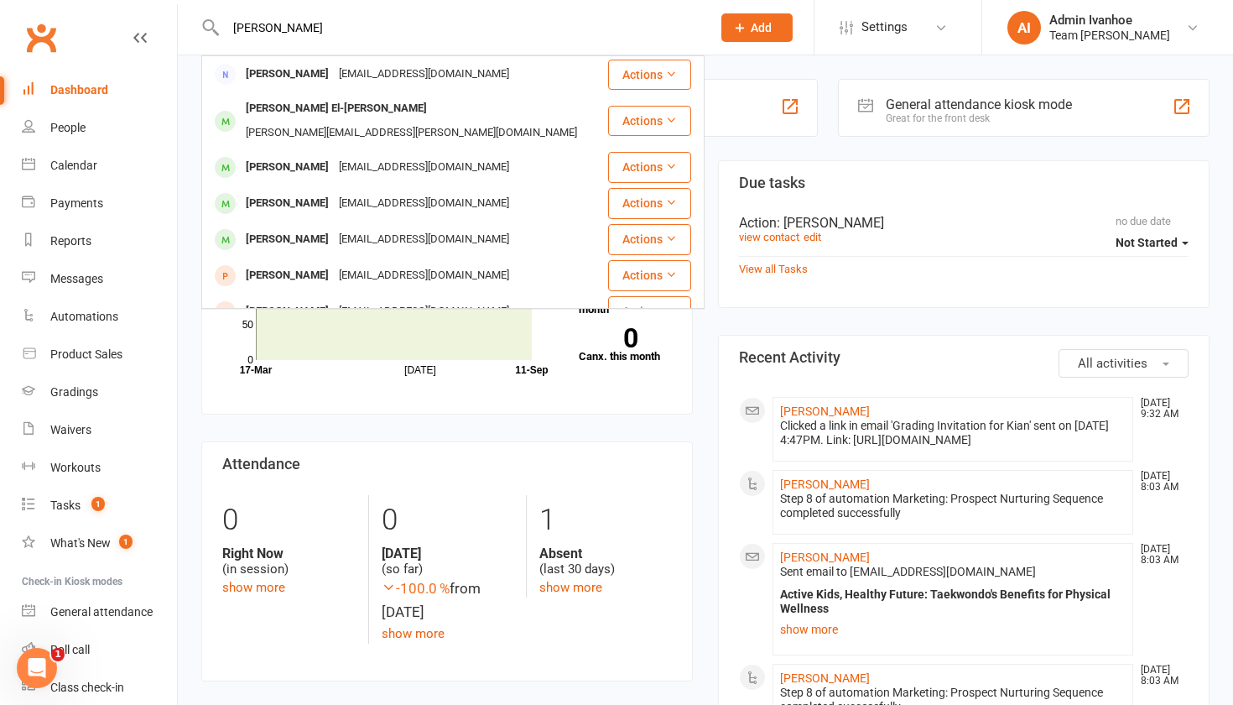
type input "[PERSON_NAME]"
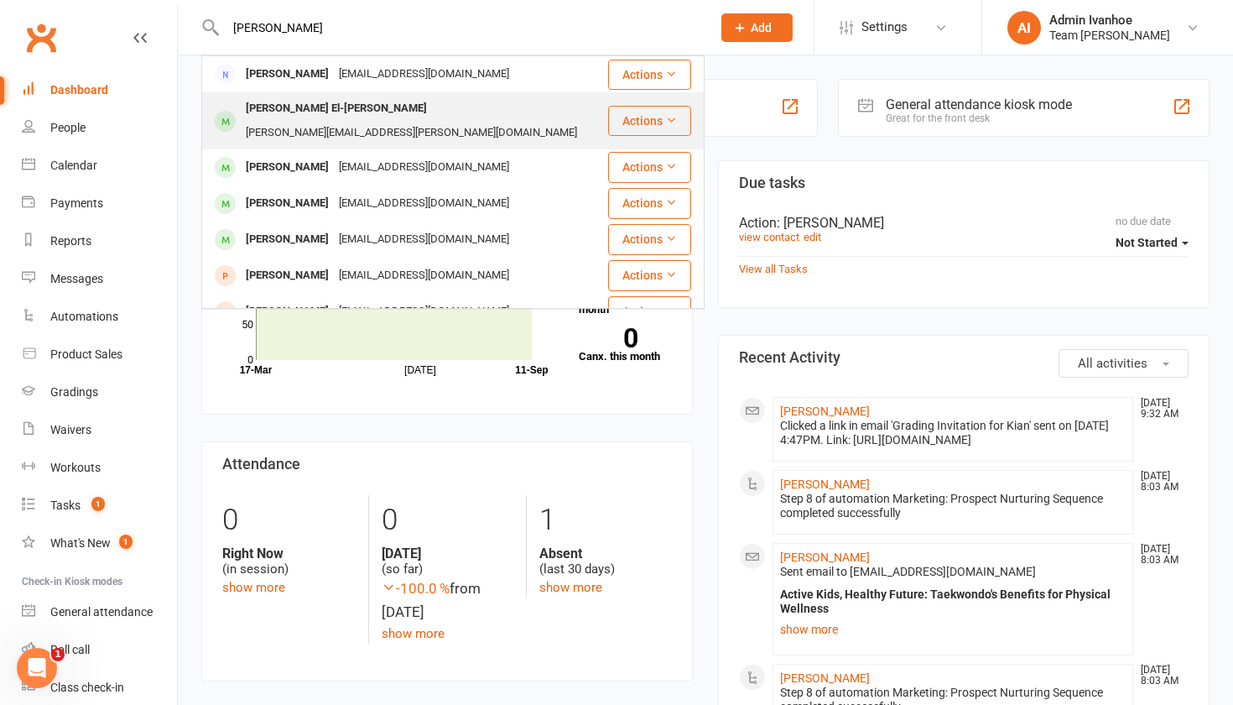
drag, startPoint x: 279, startPoint y: 55, endPoint x: 284, endPoint y: 102, distance: 46.3
click at [284, 102] on div "[PERSON_NAME] El-[PERSON_NAME]" at bounding box center [336, 108] width 191 height 24
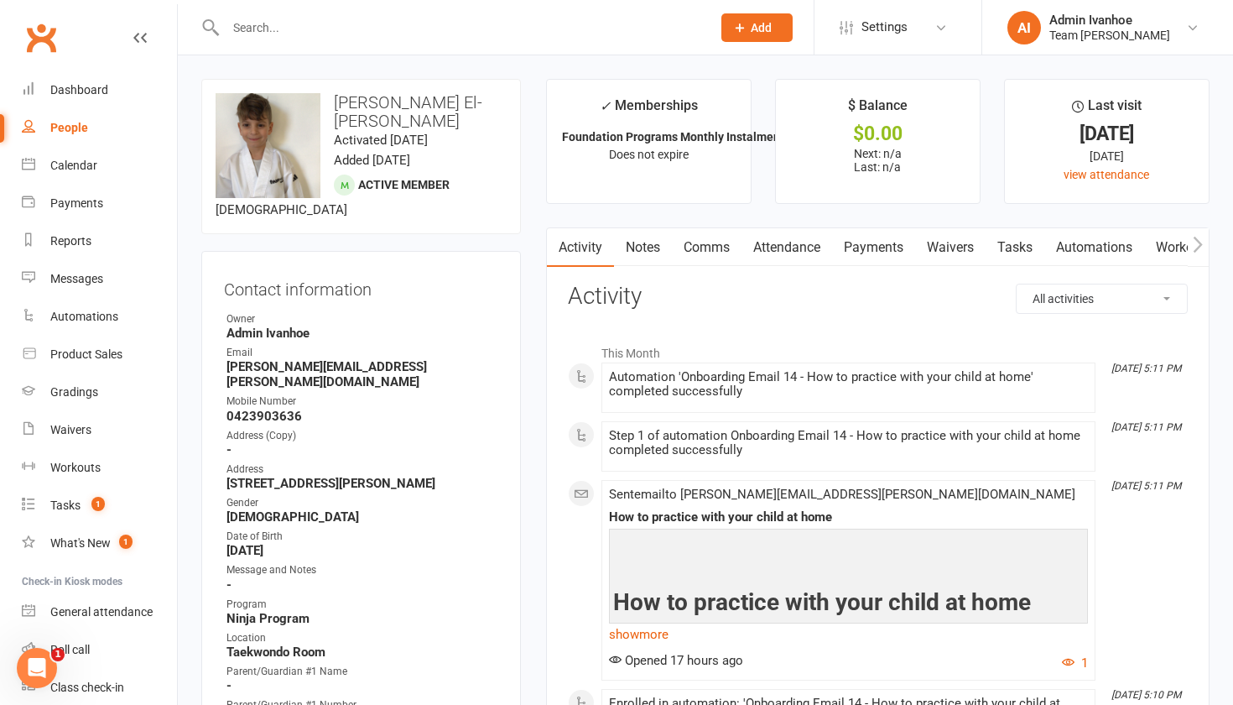
click at [792, 251] on link "Attendance" at bounding box center [787, 247] width 91 height 39
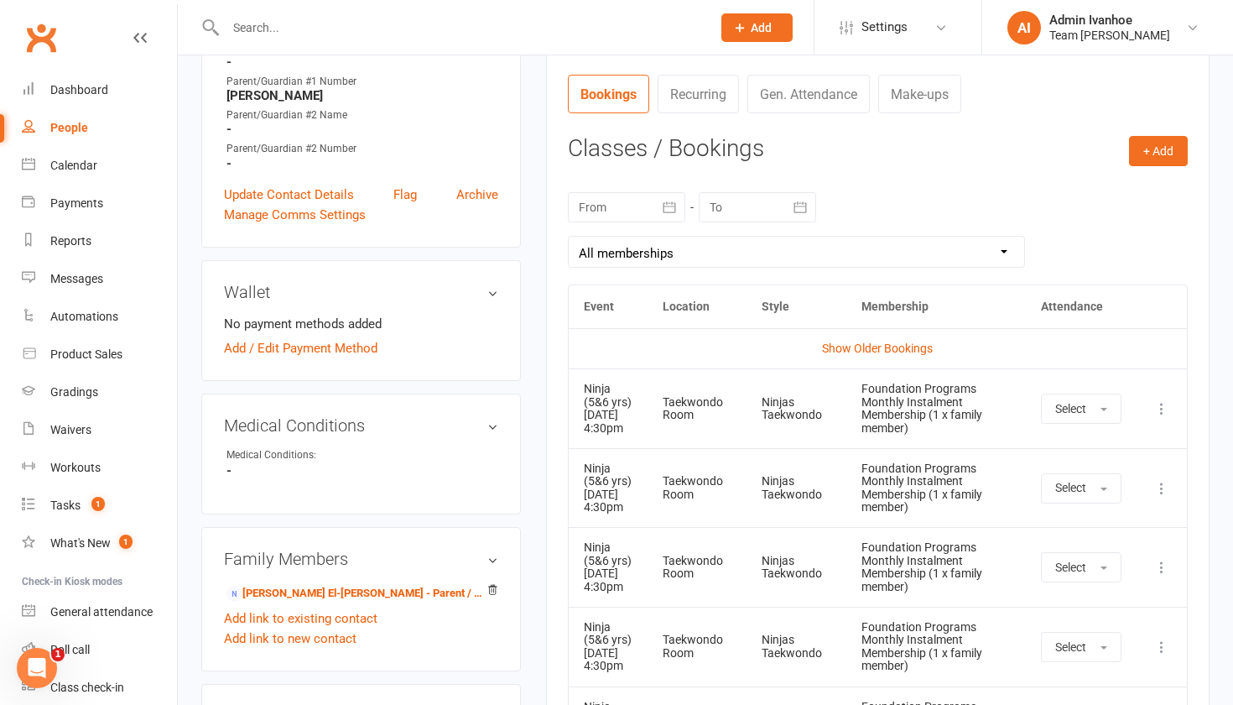
scroll to position [627, 0]
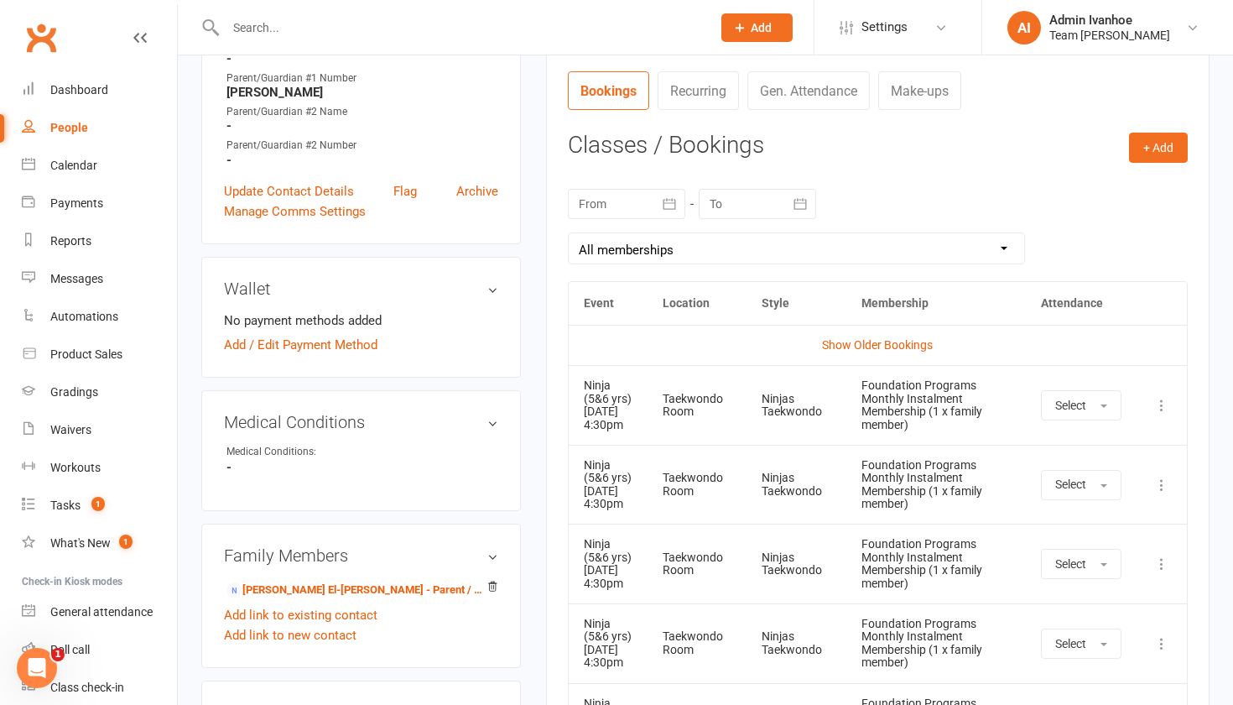
click at [605, 199] on div at bounding box center [626, 204] width 117 height 30
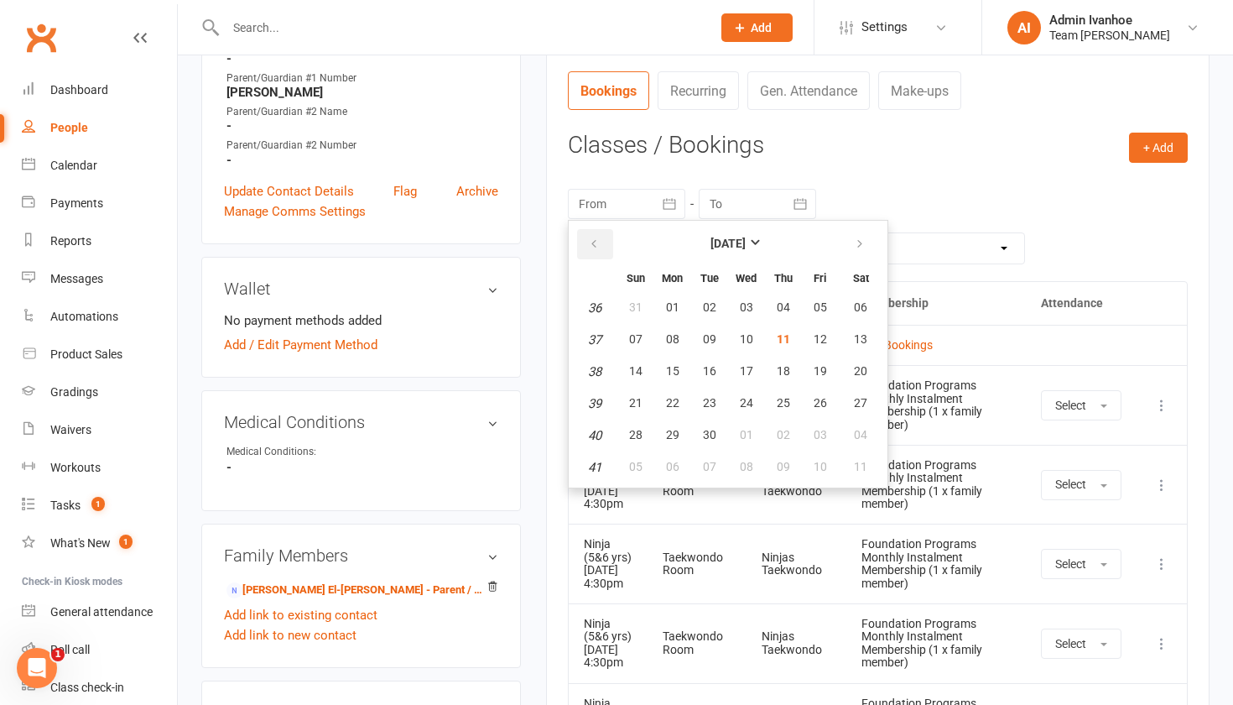
click at [588, 242] on icon "button" at bounding box center [594, 243] width 12 height 13
click at [589, 308] on em "27" at bounding box center [594, 307] width 13 height 15
click at [825, 342] on span "11" at bounding box center [820, 338] width 13 height 13
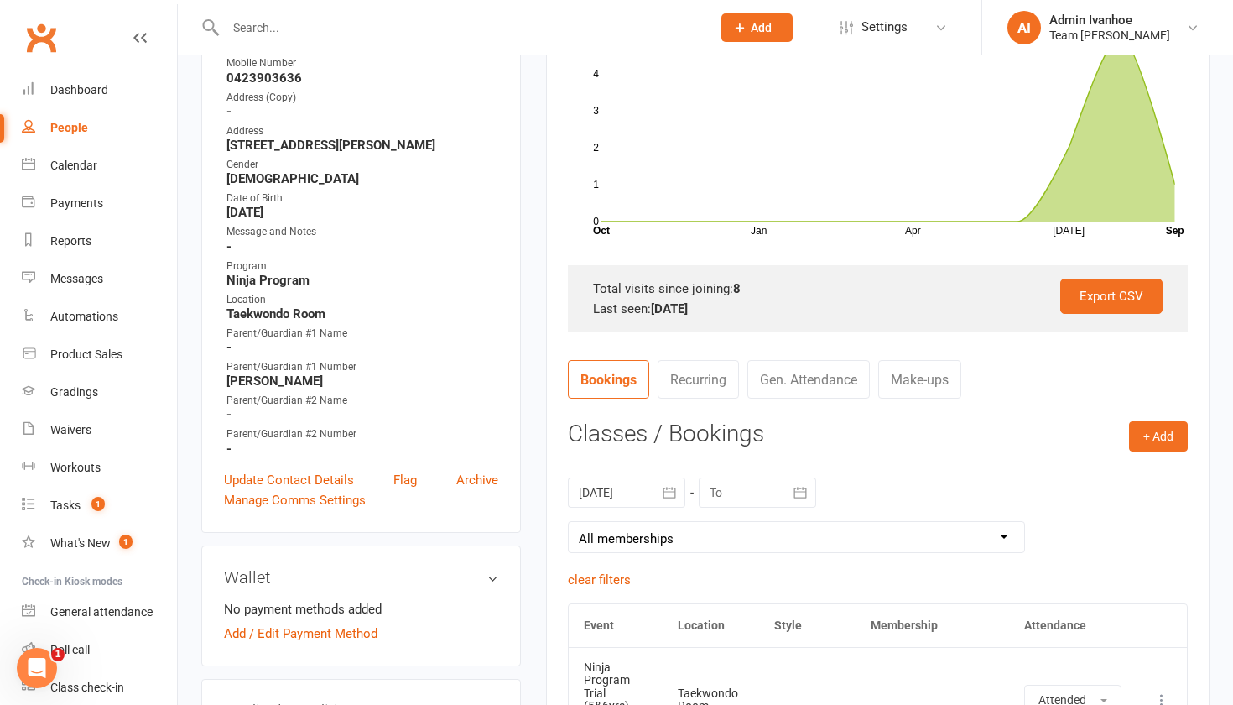
scroll to position [372, 0]
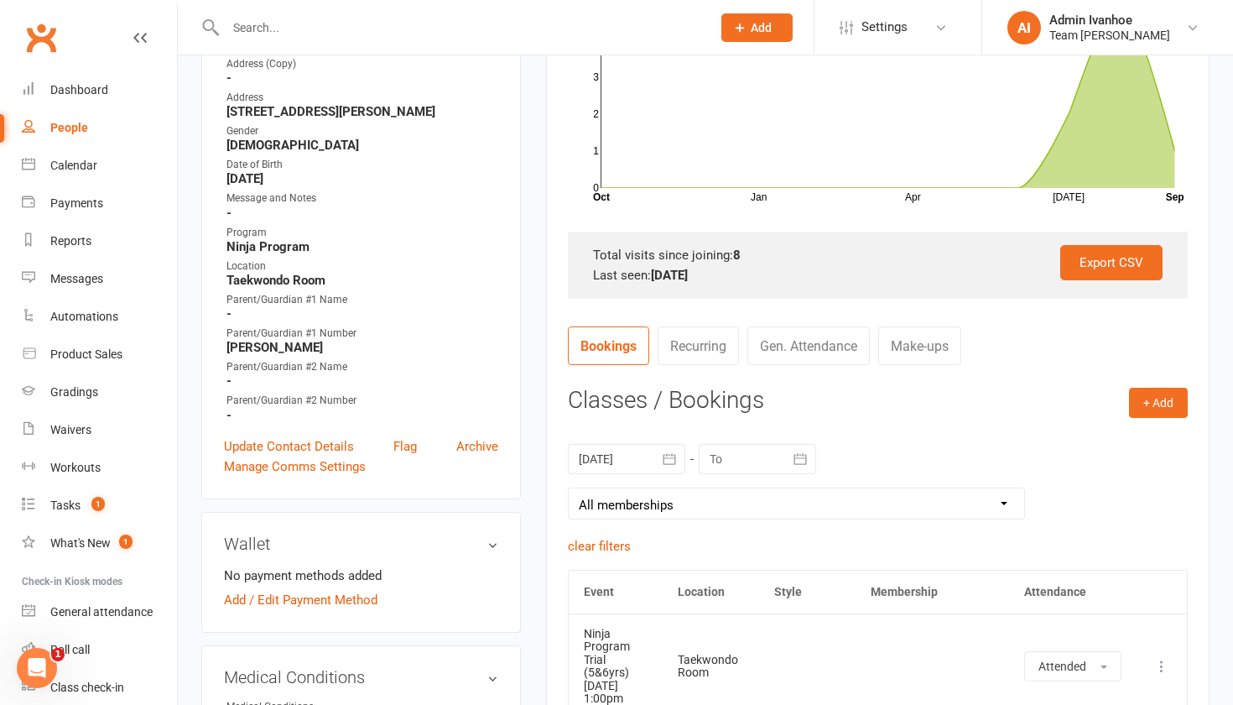
click at [655, 460] on button "button" at bounding box center [670, 459] width 30 height 30
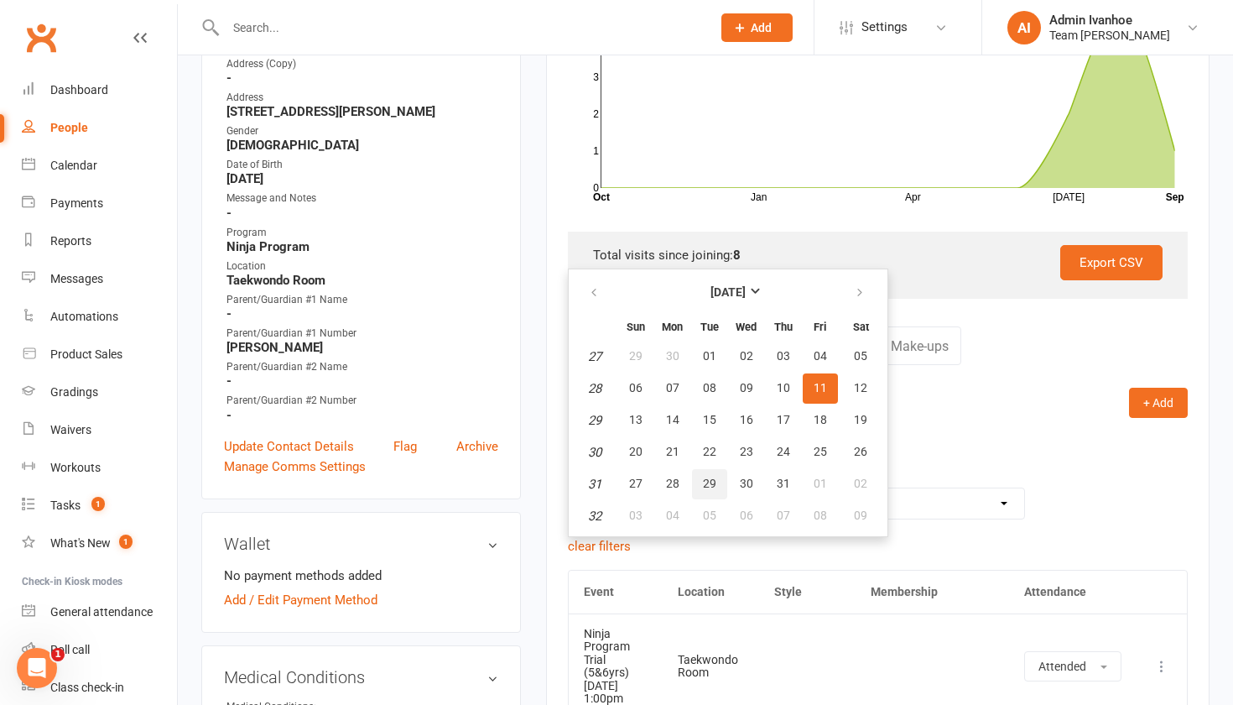
click at [706, 477] on span "29" at bounding box center [709, 483] width 13 height 13
type input "29 Jul 2025"
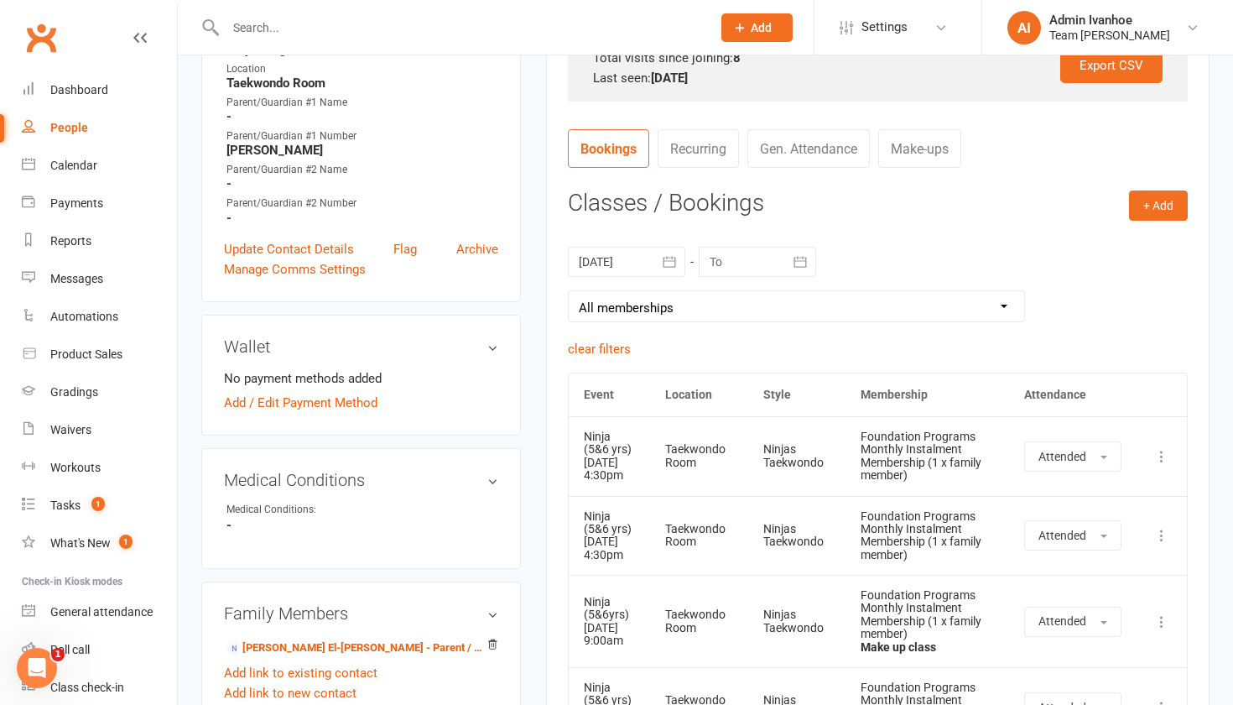
scroll to position [488, 0]
